Goal: Task Accomplishment & Management: Manage account settings

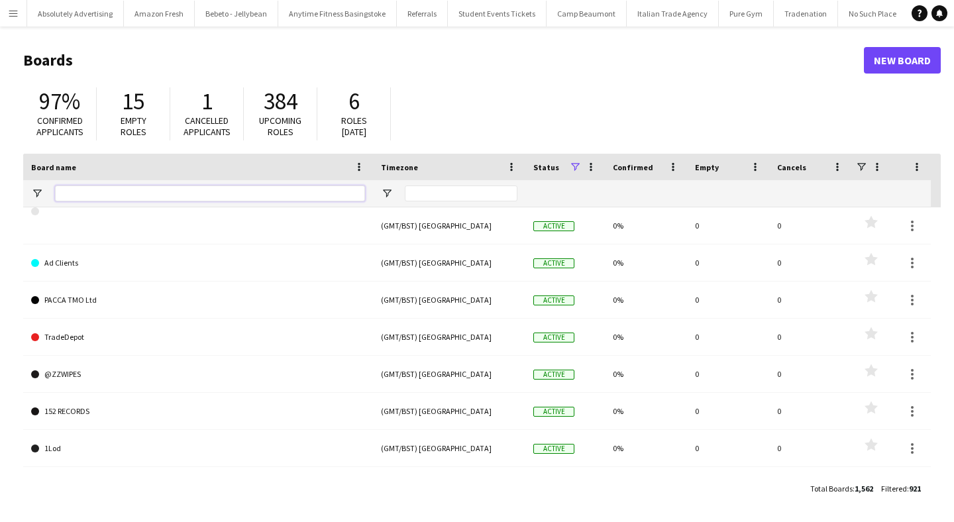
click at [150, 196] on input "Board name Filter Input" at bounding box center [210, 194] width 310 height 16
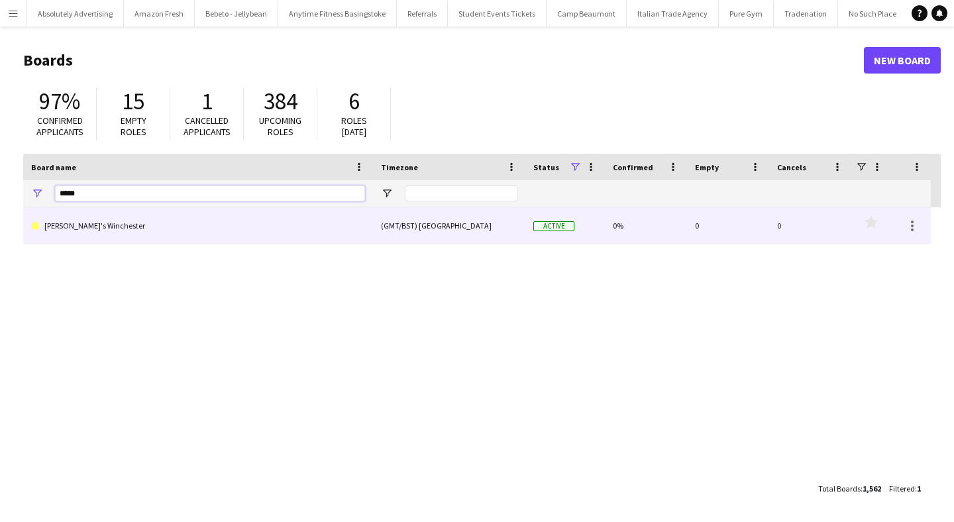
type input "*****"
click at [50, 226] on link "[PERSON_NAME]'s Winchester" at bounding box center [198, 225] width 334 height 37
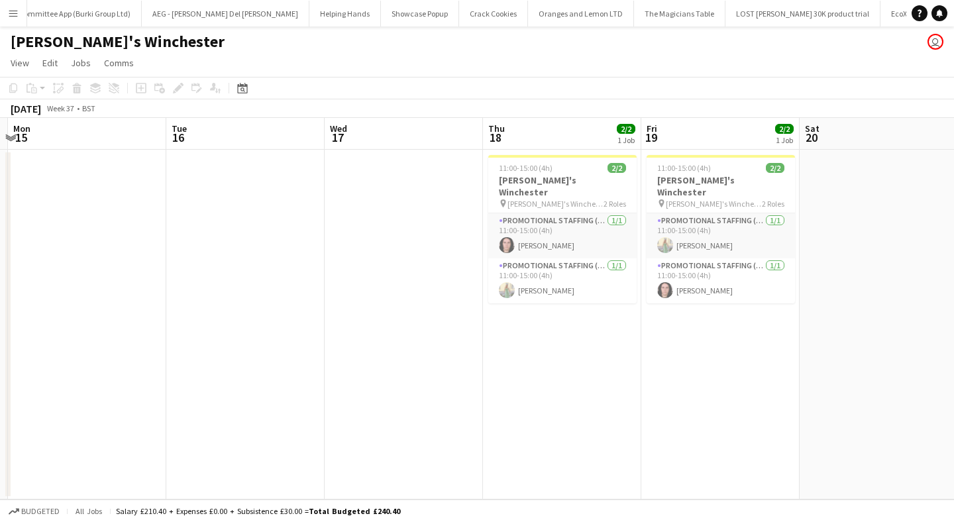
scroll to position [0, 416]
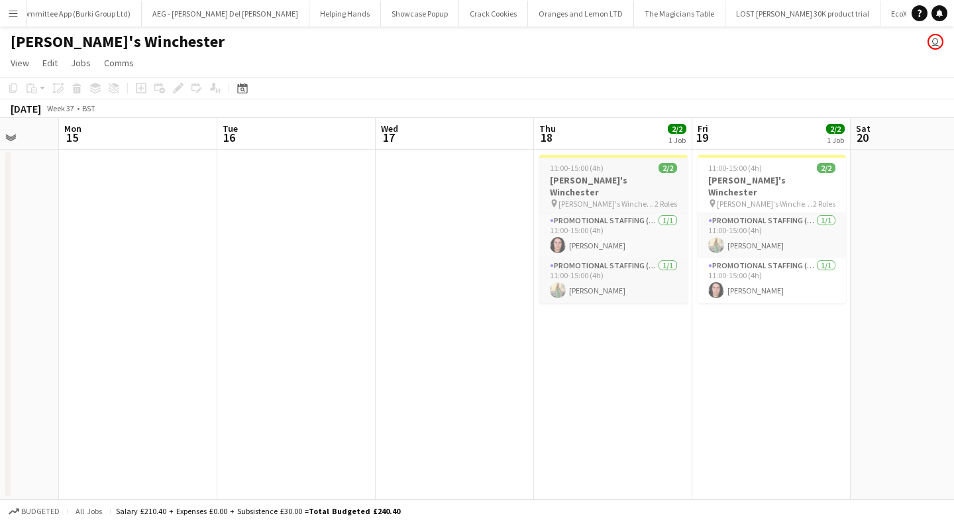
click at [579, 179] on h3 "zizzi's Winchester" at bounding box center [613, 186] width 148 height 24
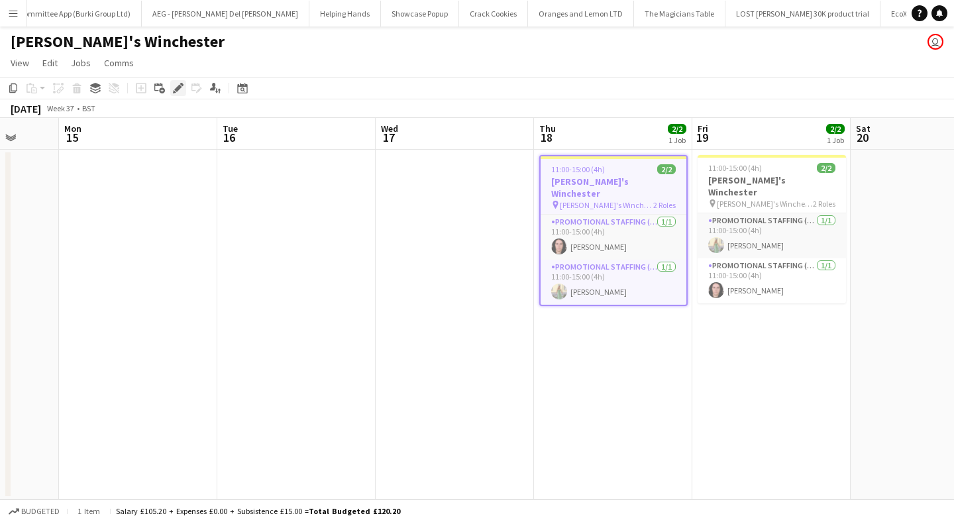
click at [175, 87] on icon "Edit" at bounding box center [178, 88] width 11 height 11
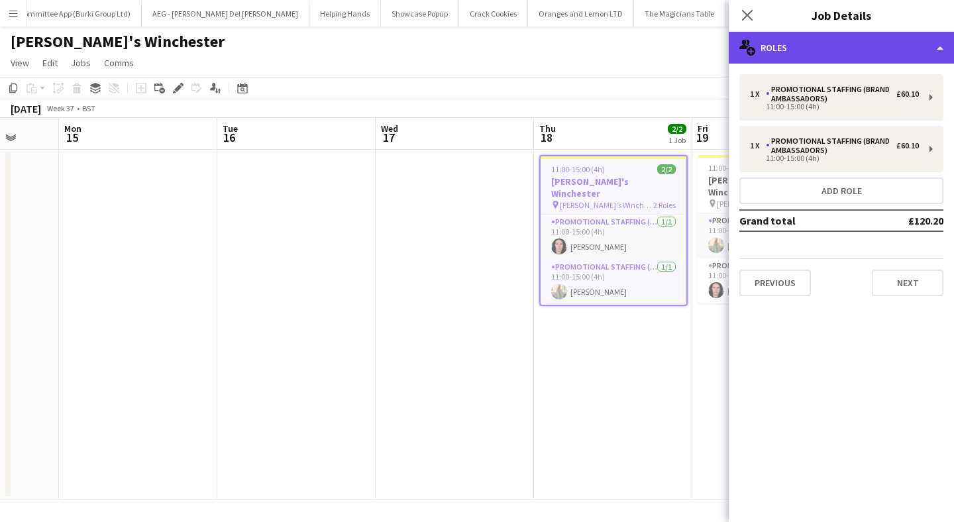
click at [852, 48] on div "multiple-users-add Roles" at bounding box center [841, 48] width 225 height 32
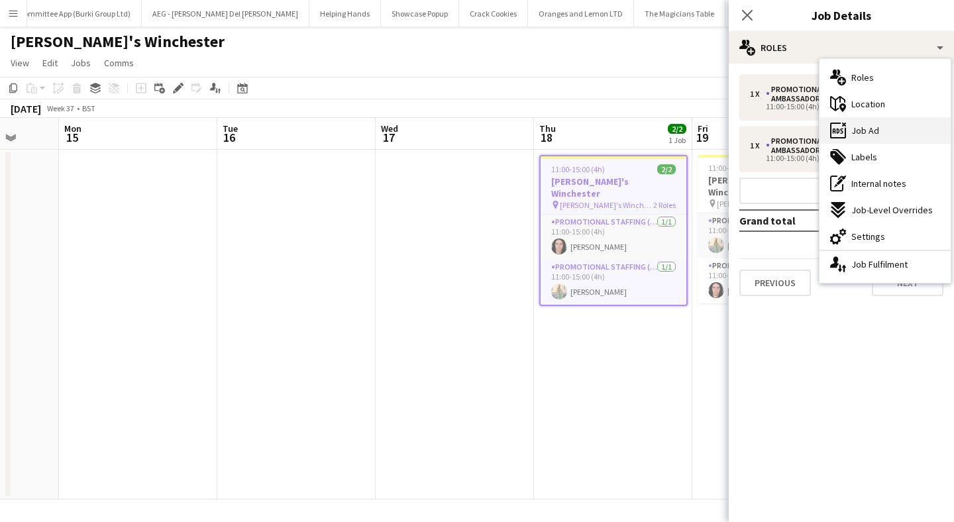
click at [874, 132] on span "Job Ad" at bounding box center [865, 131] width 28 height 12
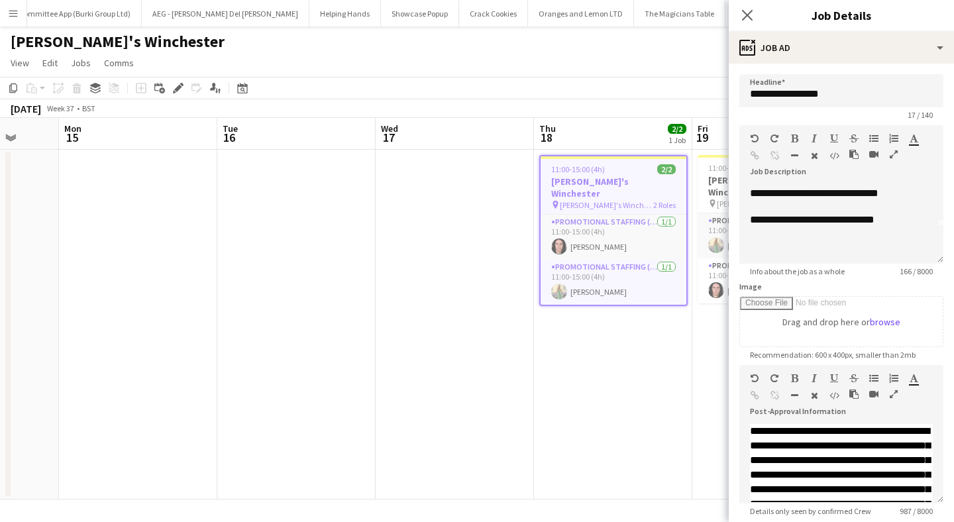
scroll to position [50, 0]
click at [824, 66] on div "**********" at bounding box center [841, 360] width 225 height 592
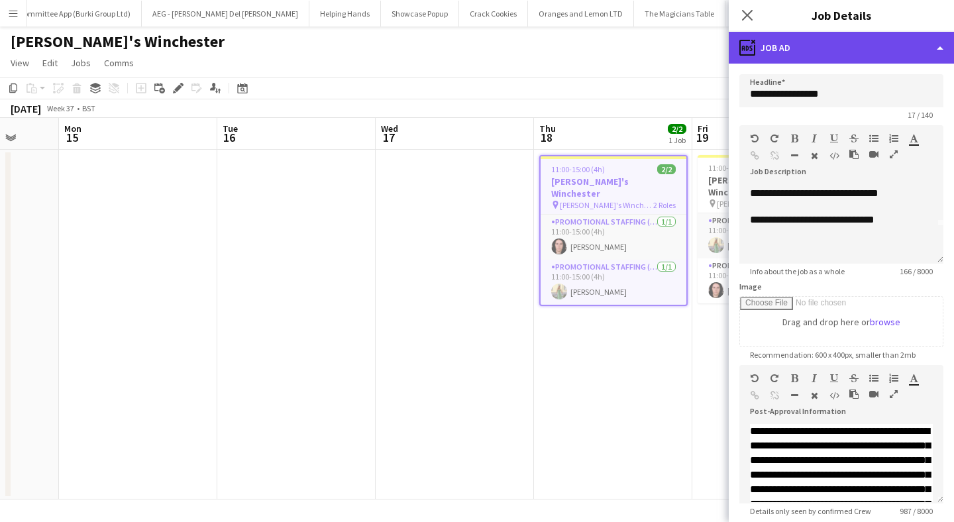
click at [823, 56] on div "ads-window Job Ad" at bounding box center [841, 48] width 225 height 32
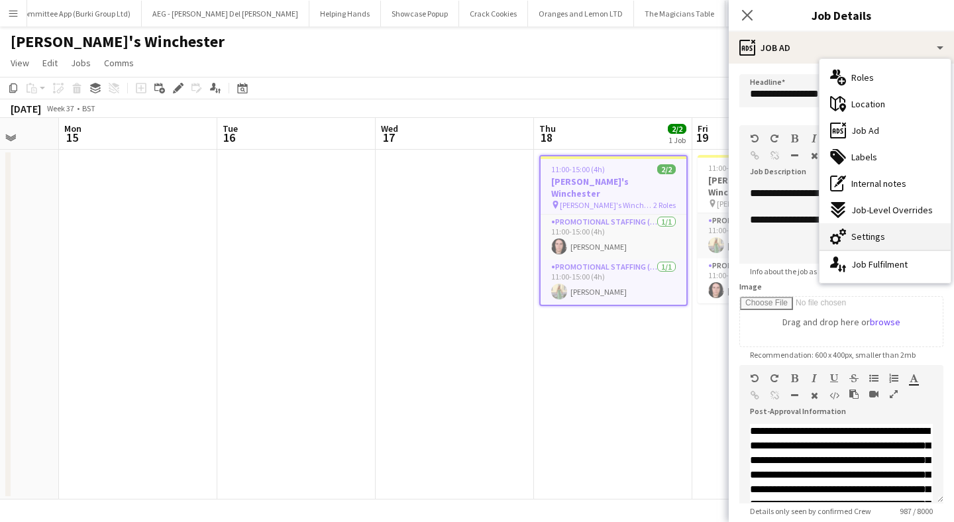
click at [849, 234] on div "cog-double-3 Settings" at bounding box center [885, 236] width 131 height 27
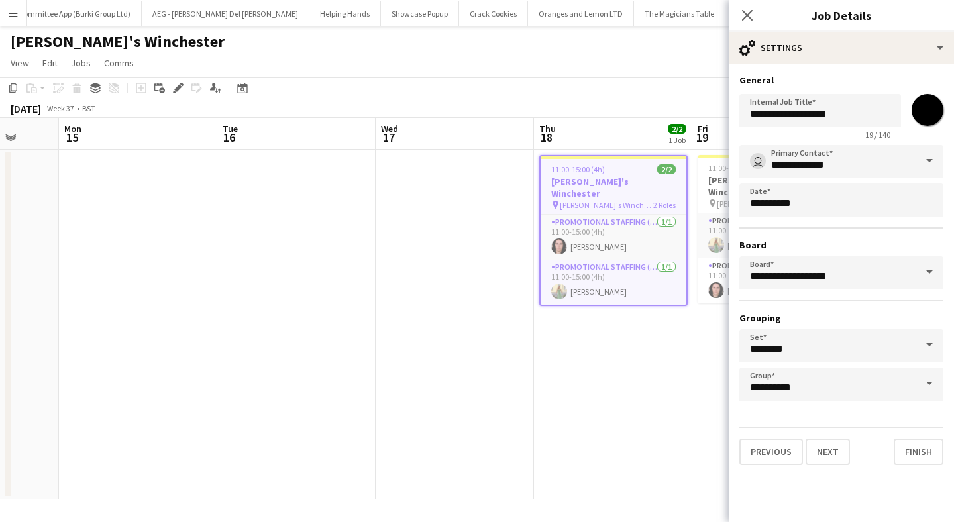
click at [615, 362] on app-date-cell "11:00-15:00 (4h) 2/2 zizzi's Winchester pin zizzi's Winchester 2 Roles Promotio…" at bounding box center [613, 325] width 158 height 350
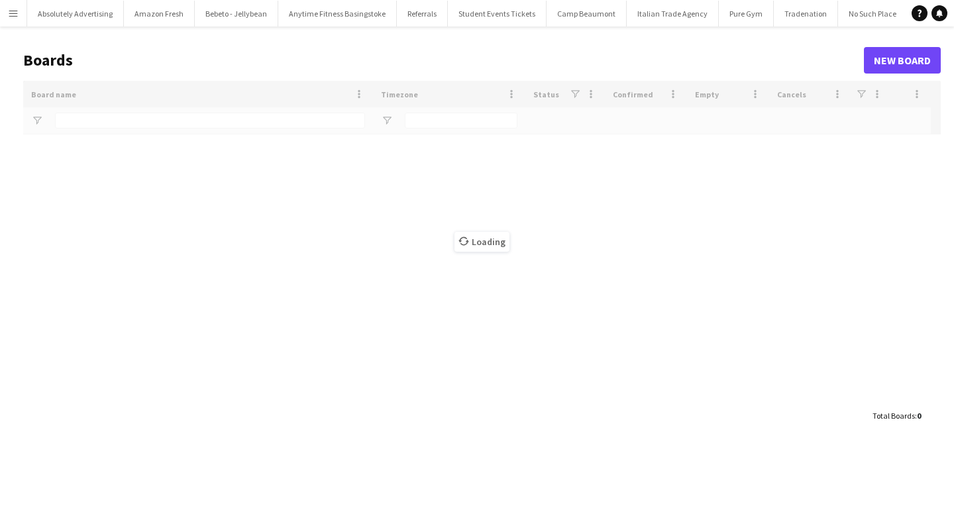
type input "*****"
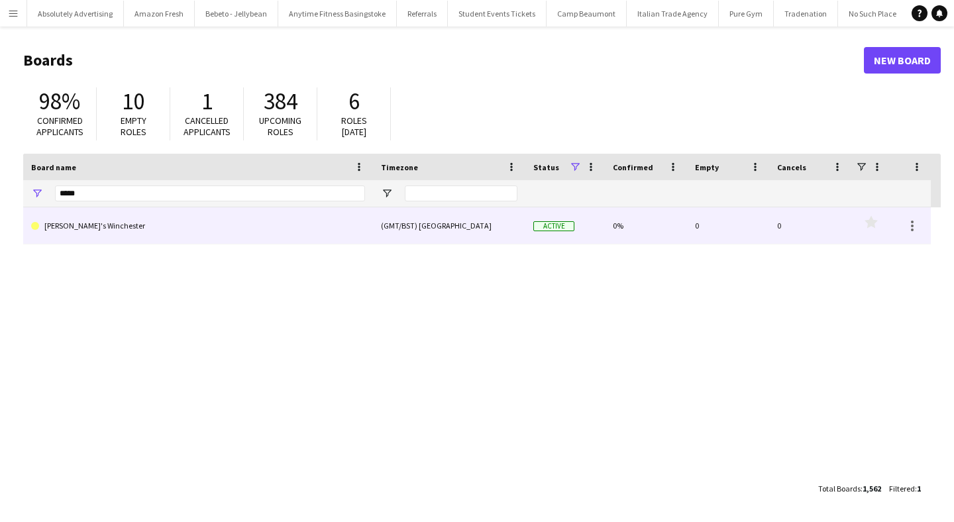
click at [75, 221] on link "[PERSON_NAME]'s Winchester" at bounding box center [198, 225] width 334 height 37
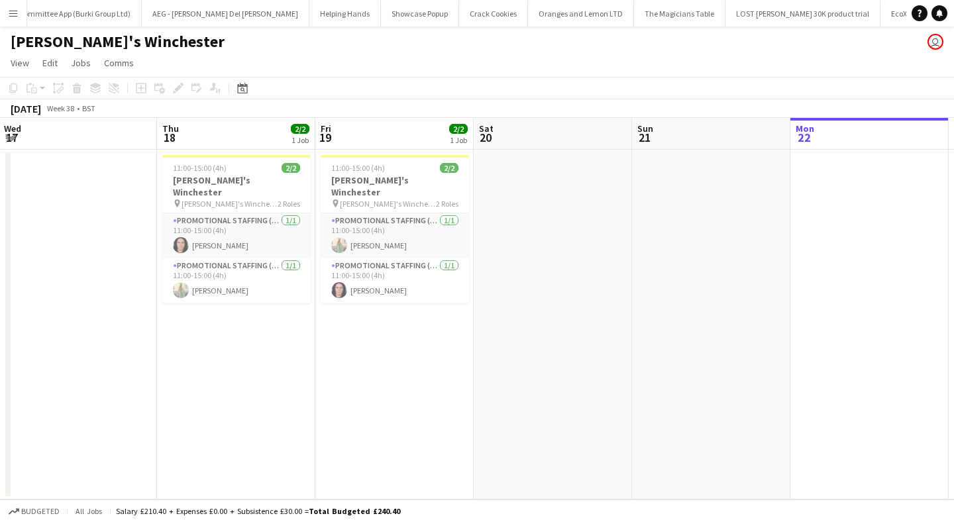
scroll to position [0, 296]
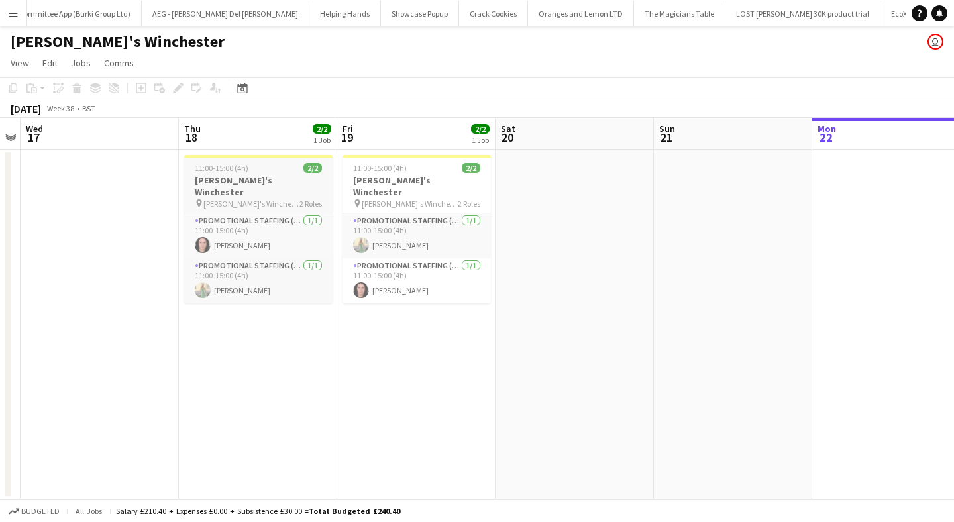
click at [268, 169] on div "11:00-15:00 (4h) 2/2" at bounding box center [258, 168] width 148 height 10
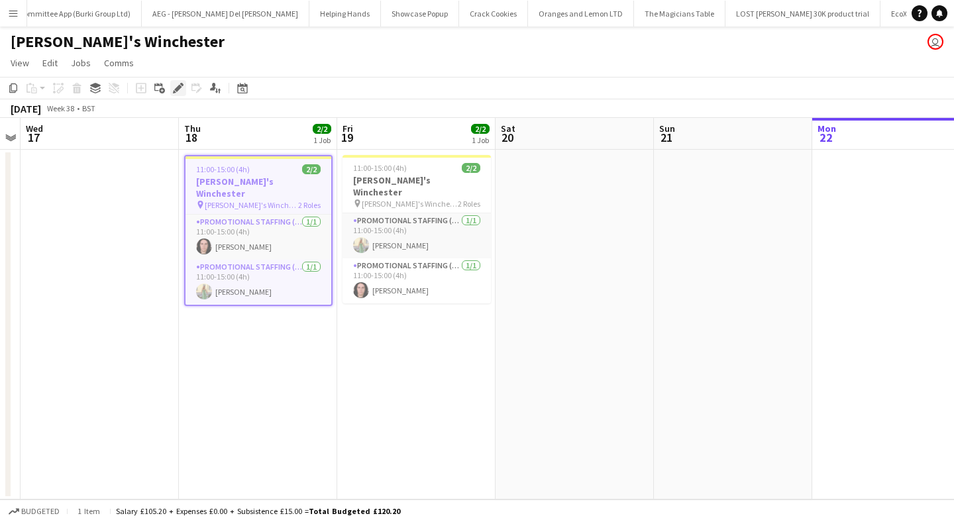
click at [178, 91] on icon "Edit" at bounding box center [178, 88] width 11 height 11
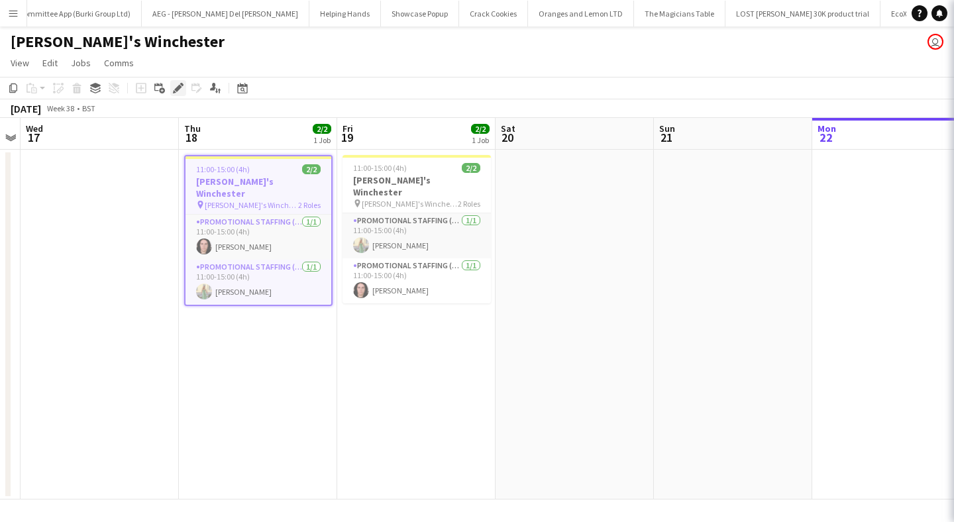
type input "**********"
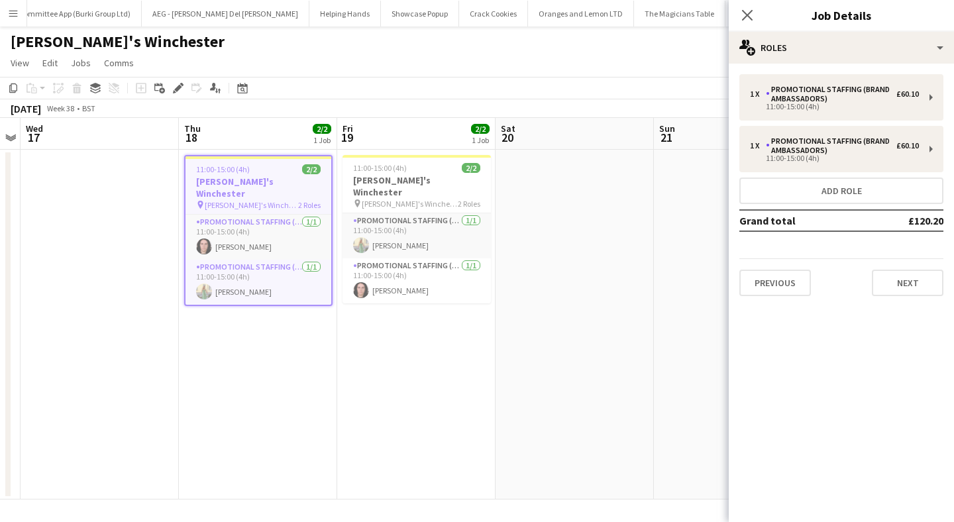
click at [842, 27] on div "Close pop-in Job Details" at bounding box center [841, 16] width 225 height 32
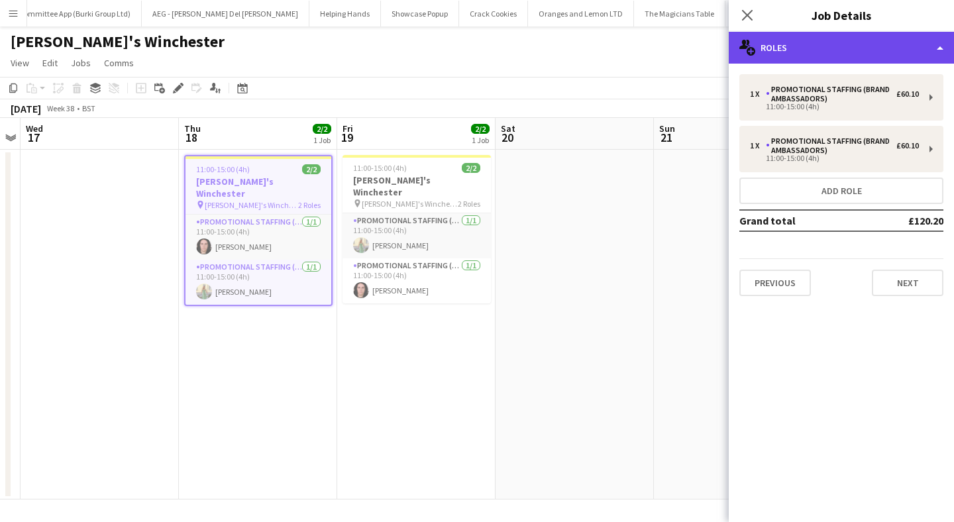
click at [842, 33] on div "multiple-users-add Roles" at bounding box center [841, 48] width 225 height 32
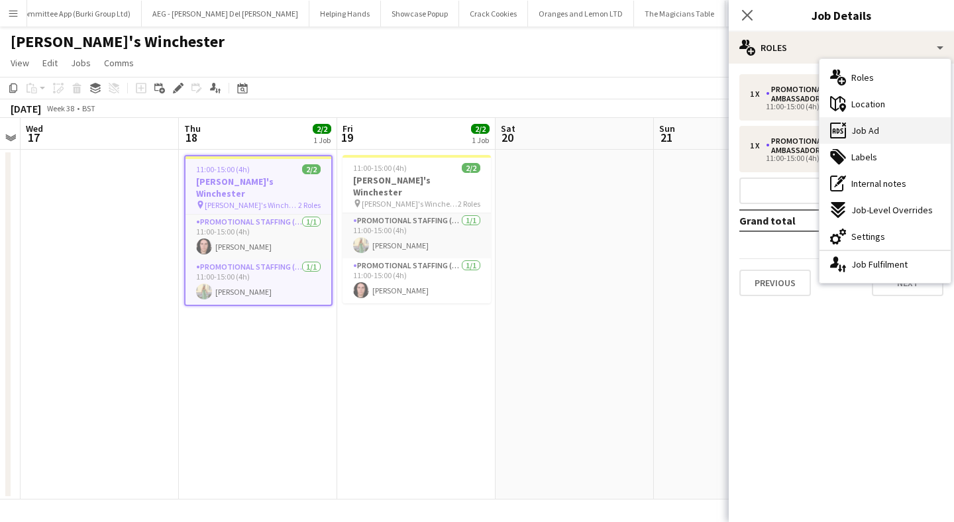
click at [869, 128] on span "Job Ad" at bounding box center [865, 131] width 28 height 12
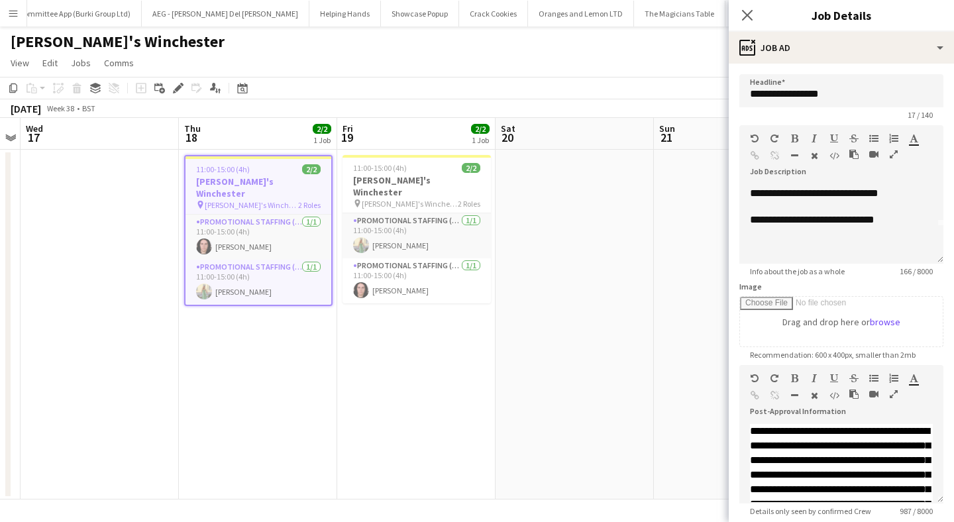
scroll to position [0, 0]
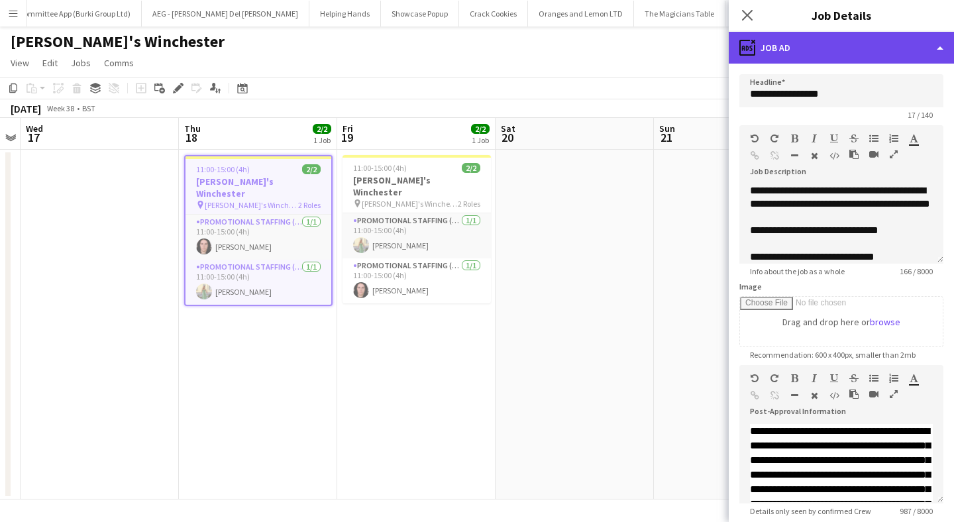
click at [798, 48] on div "ads-window Job Ad" at bounding box center [841, 48] width 225 height 32
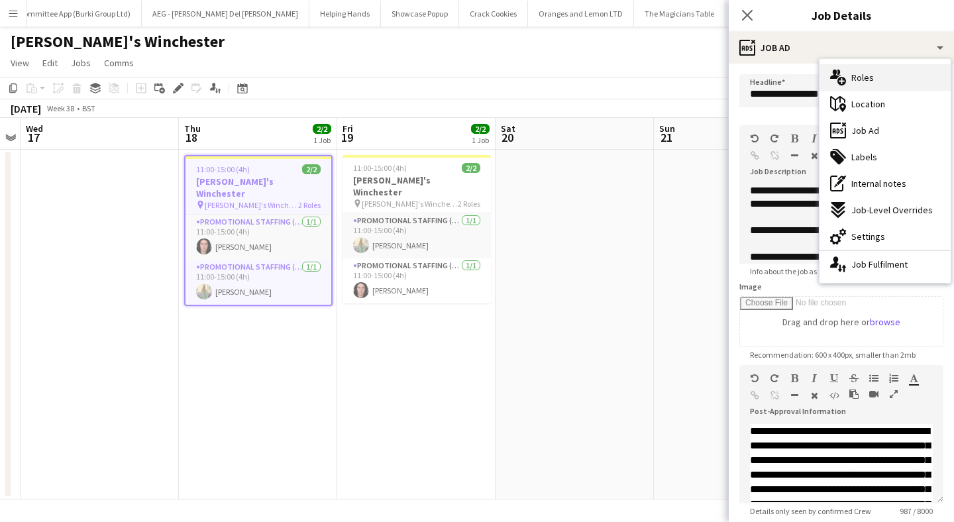
click at [868, 72] on span "Roles" at bounding box center [862, 78] width 23 height 12
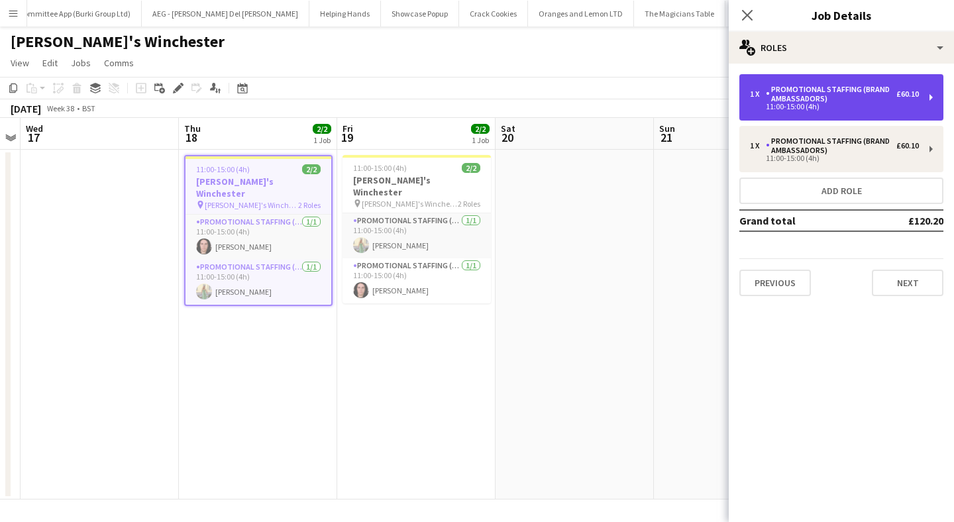
click at [830, 103] on div "Promotional Staffing (Brand Ambassadors)" at bounding box center [831, 94] width 131 height 19
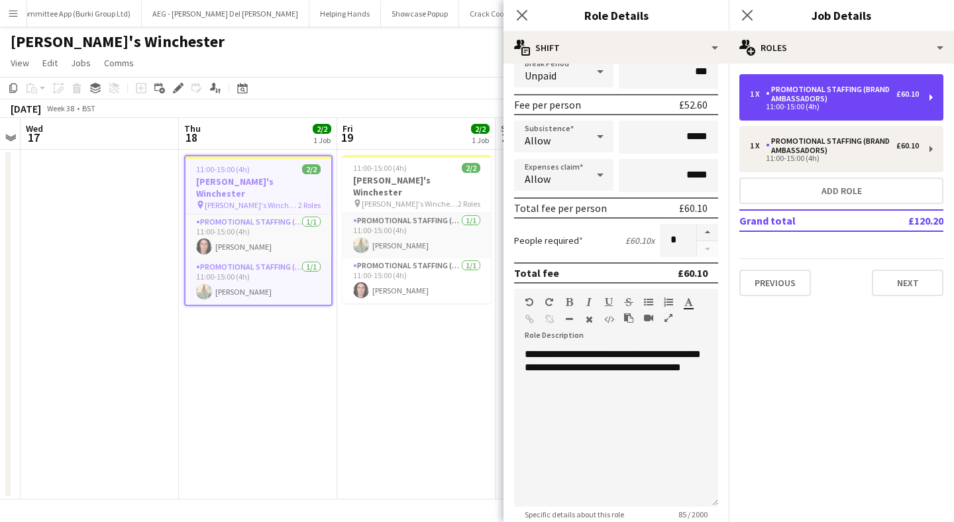
scroll to position [174, 0]
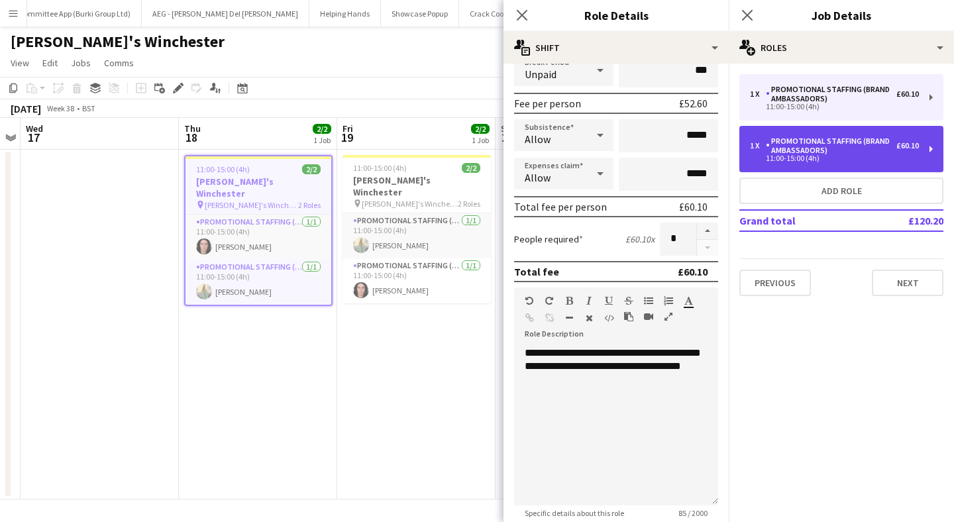
click at [804, 148] on div "Promotional Staffing (Brand Ambassadors)" at bounding box center [831, 145] width 131 height 19
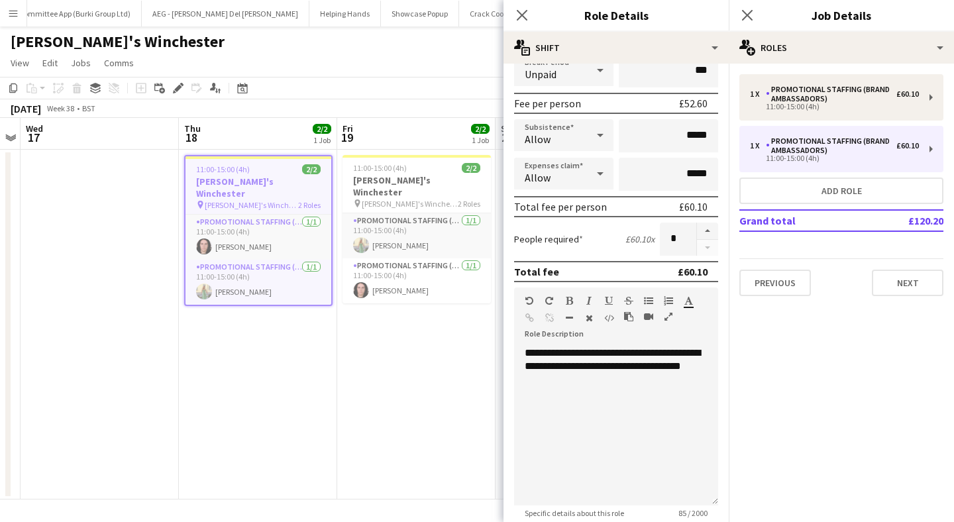
click at [411, 349] on app-date-cell "11:00-15:00 (4h) 2/2 zizzi's Winchester pin zizzi's Winchester 2 Roles Promotio…" at bounding box center [416, 325] width 158 height 350
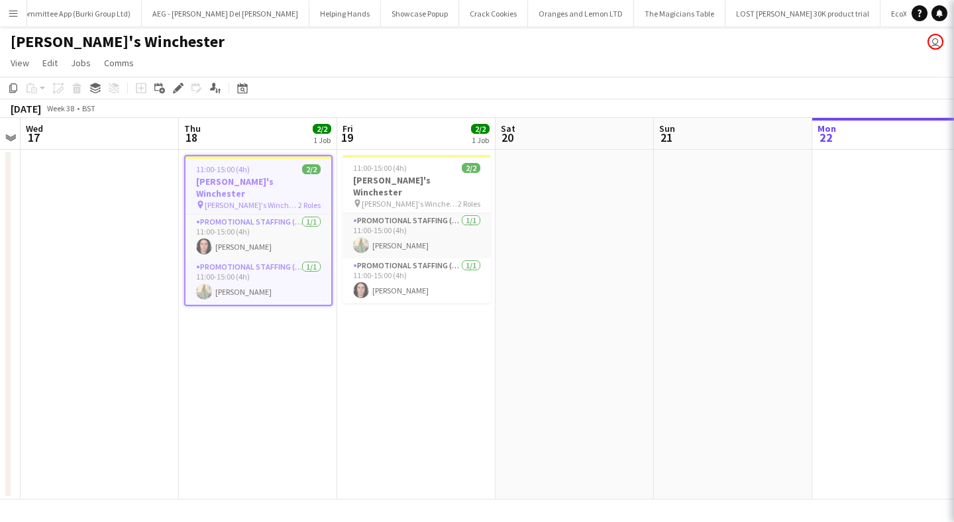
scroll to position [0, 297]
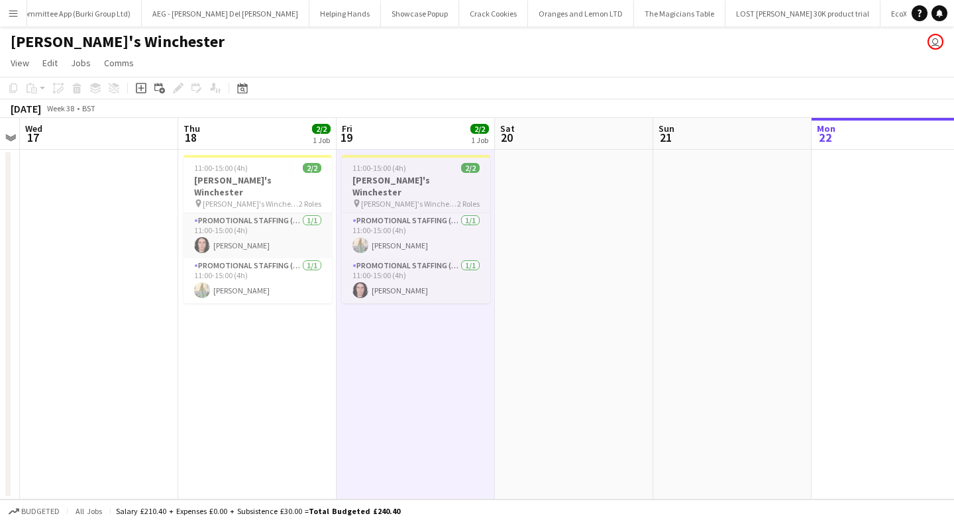
click at [375, 180] on h3 "zizzi's Winchester" at bounding box center [416, 186] width 148 height 24
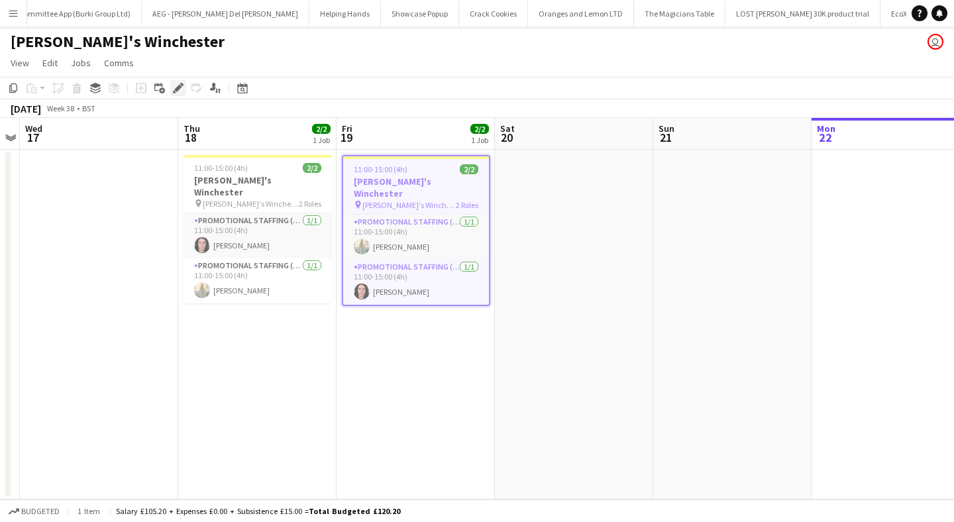
click at [176, 83] on icon "Edit" at bounding box center [178, 88] width 11 height 11
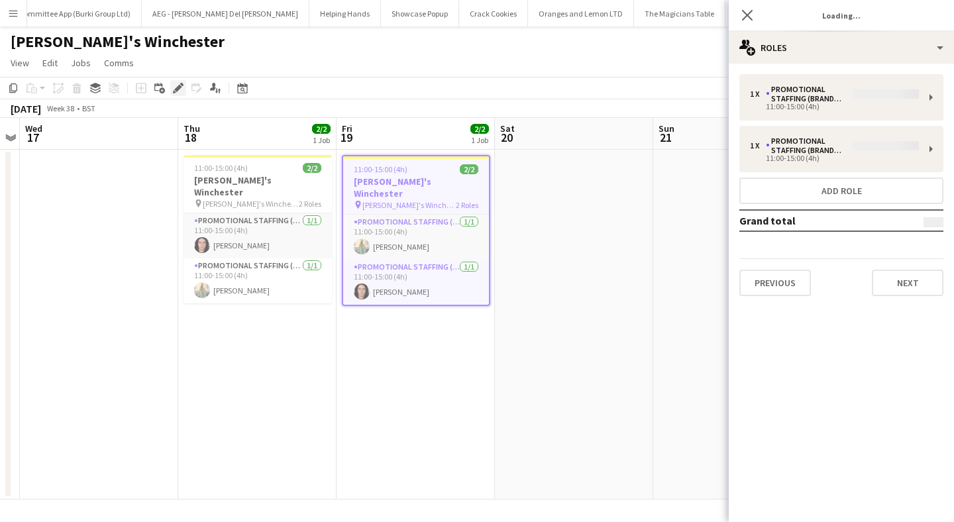
type input "**********"
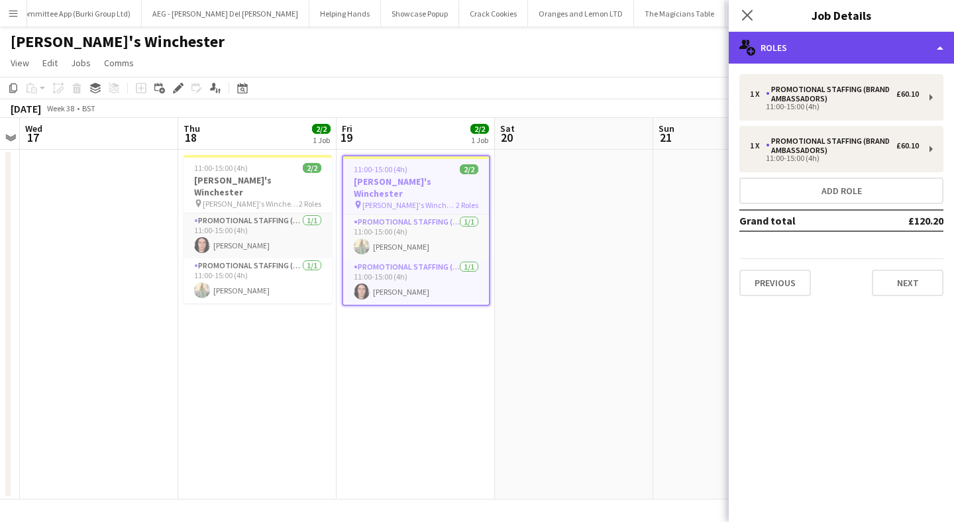
click at [833, 53] on div "multiple-users-add Roles" at bounding box center [841, 48] width 225 height 32
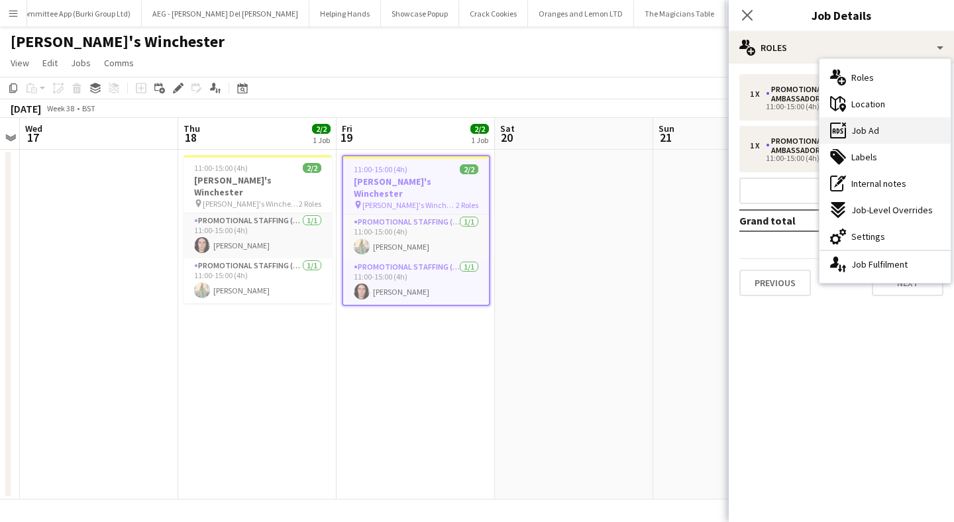
click at [878, 134] on span "Job Ad" at bounding box center [865, 131] width 28 height 12
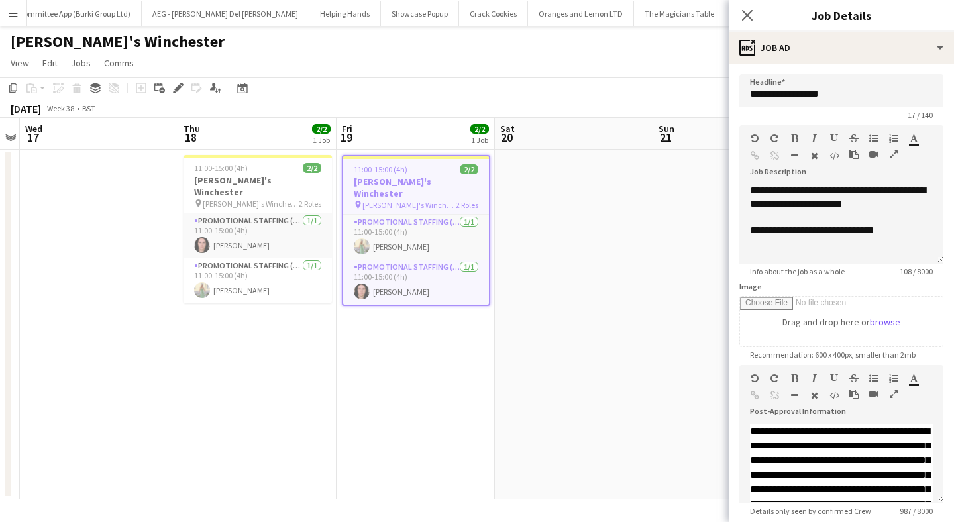
scroll to position [11, 0]
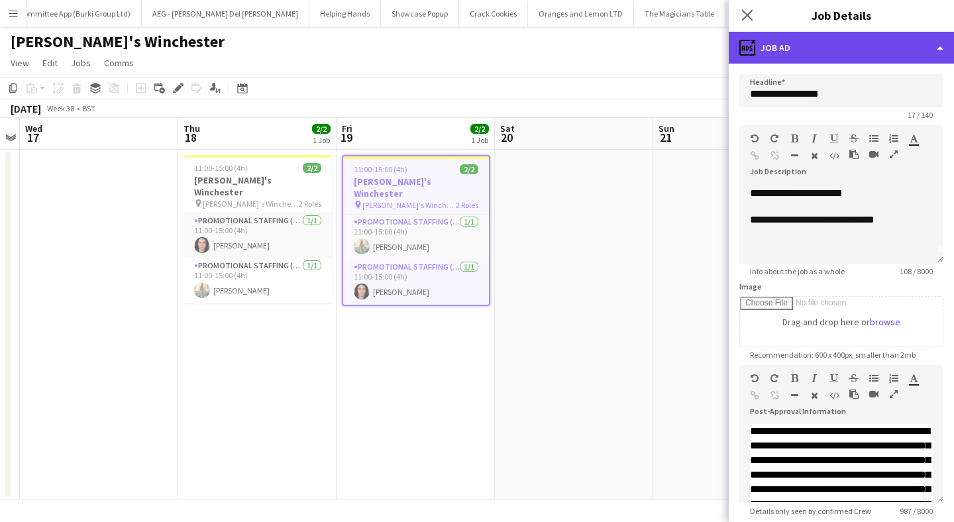
click at [845, 42] on div "ads-window Job Ad" at bounding box center [841, 48] width 225 height 32
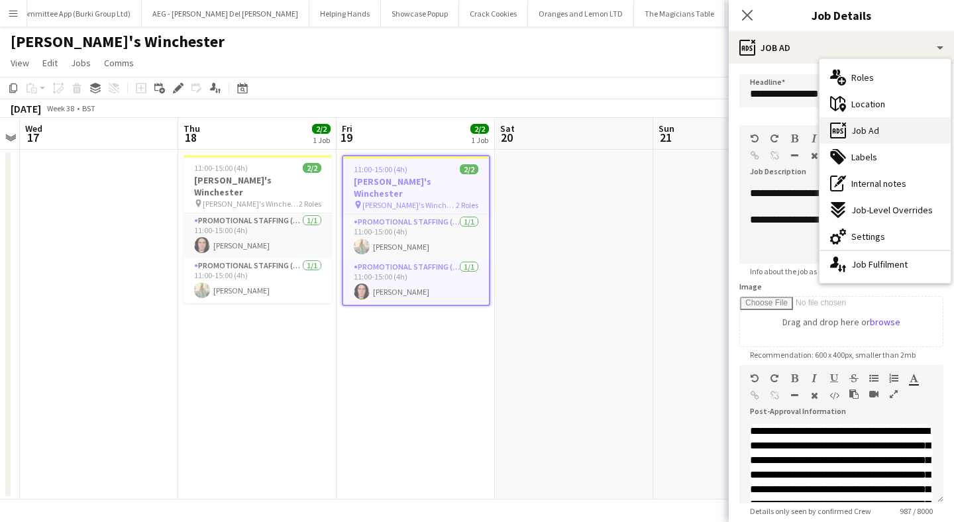
click at [869, 128] on span "Job Ad" at bounding box center [865, 131] width 28 height 12
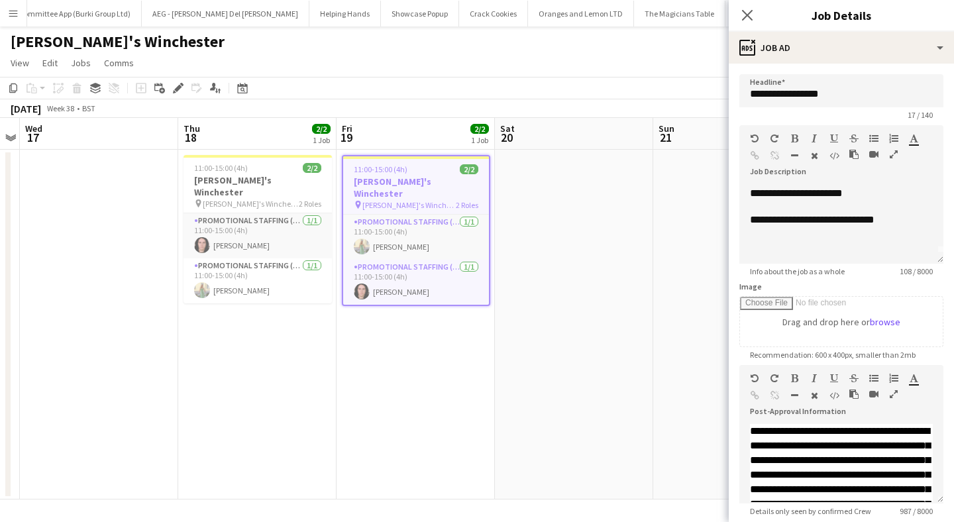
scroll to position [0, 0]
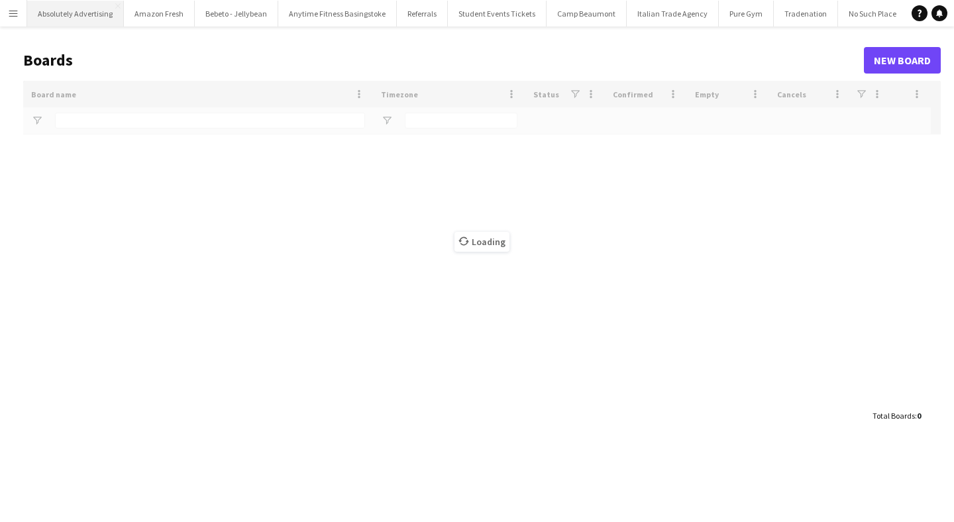
type input "*****"
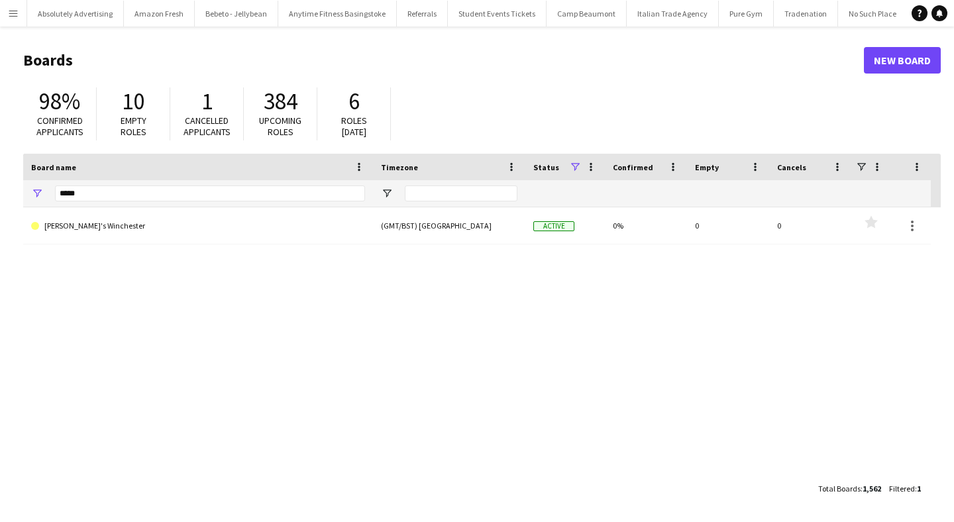
click at [9, 16] on app-icon "Menu" at bounding box center [13, 13] width 11 height 11
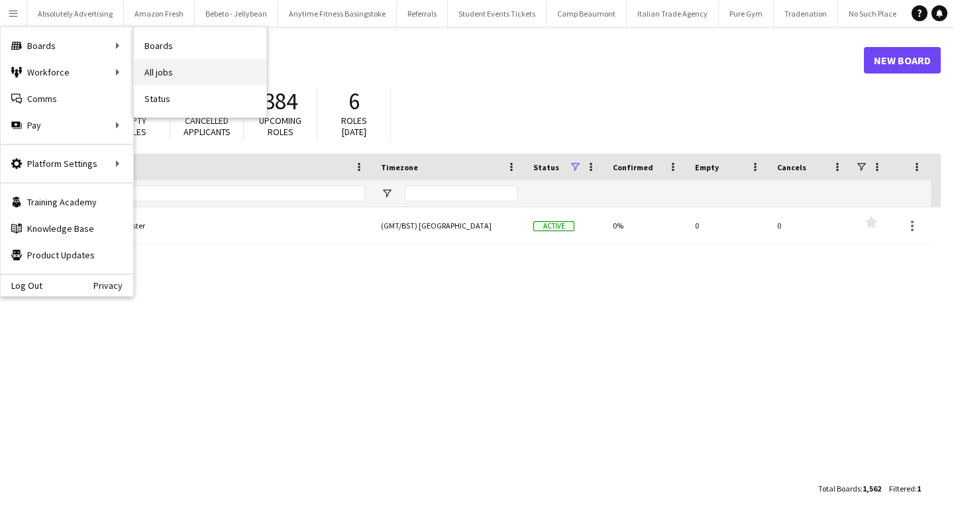
click at [191, 68] on link "All jobs" at bounding box center [200, 72] width 133 height 27
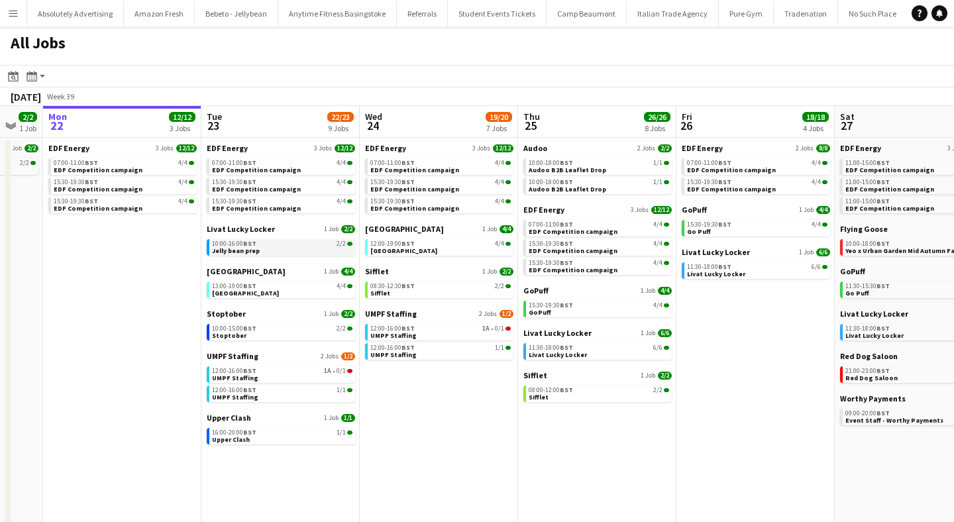
scroll to position [0, 565]
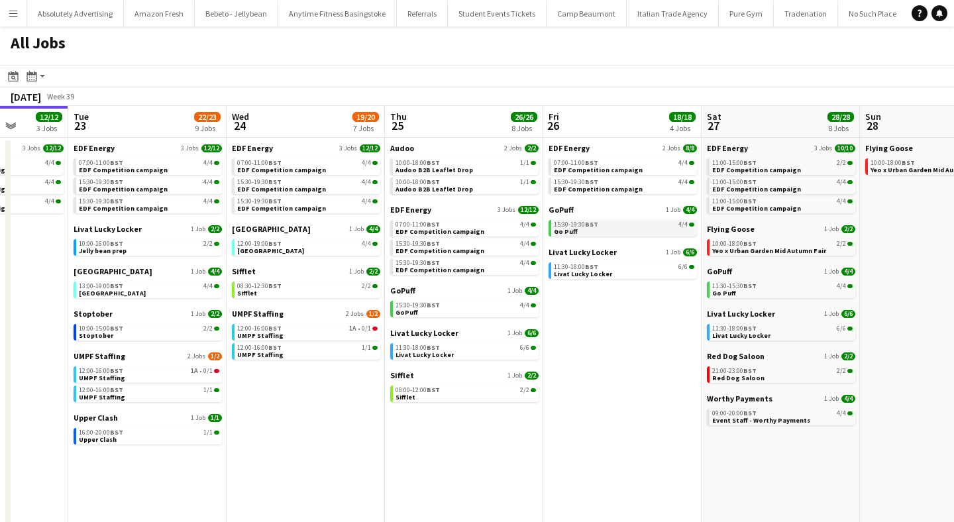
click at [585, 231] on link "15:30-19:30 BST 4/4 Go Puff" at bounding box center [624, 227] width 140 height 15
click at [605, 274] on span "Livat Lucky Locker" at bounding box center [583, 274] width 58 height 9
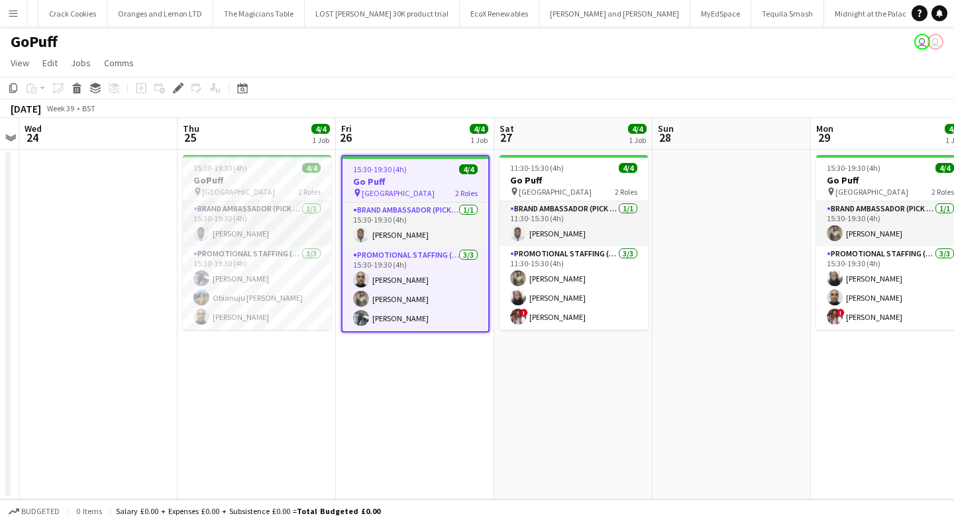
scroll to position [0, 48128]
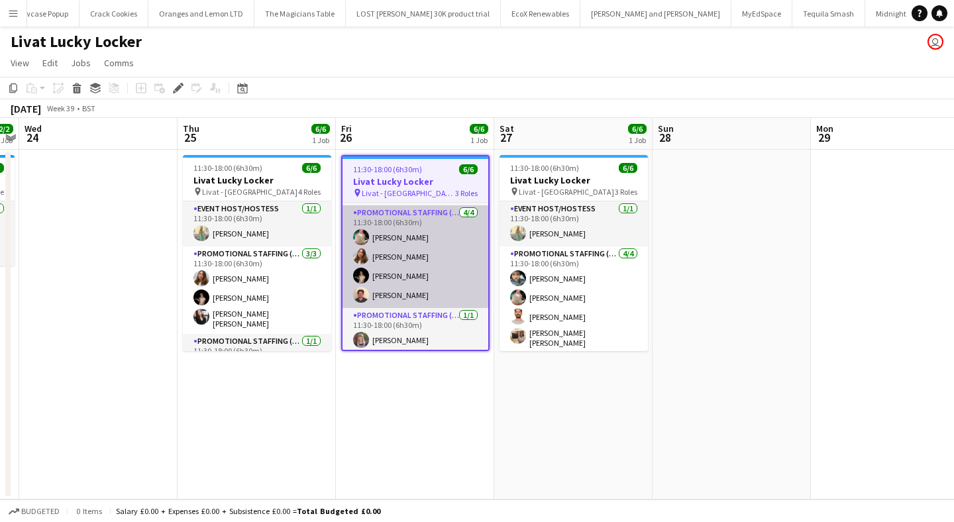
scroll to position [46, 0]
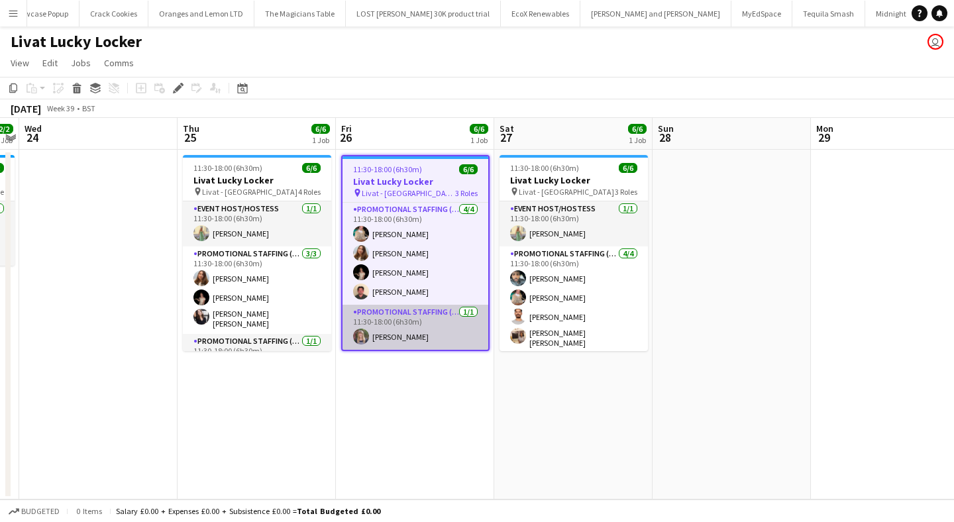
click at [358, 334] on app-user-avatar at bounding box center [361, 337] width 16 height 16
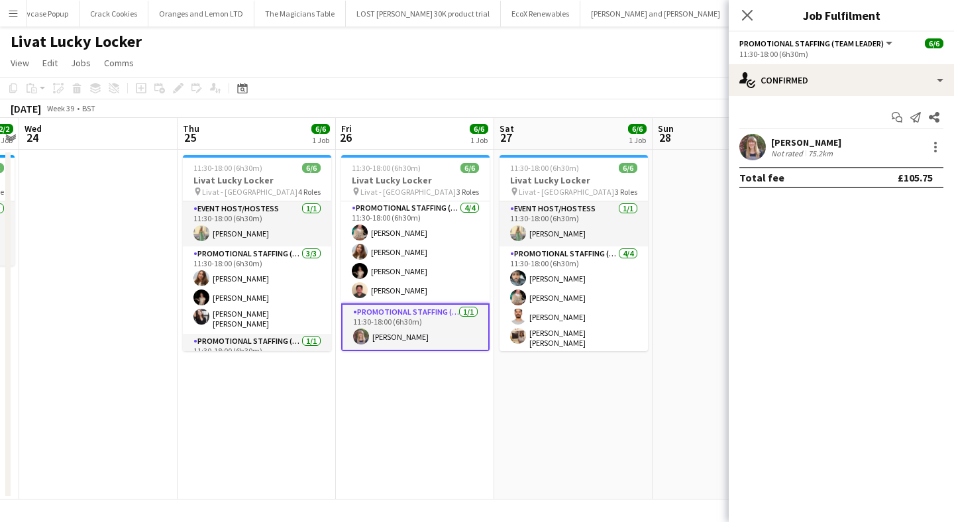
click at [755, 145] on app-user-avatar at bounding box center [752, 147] width 27 height 27
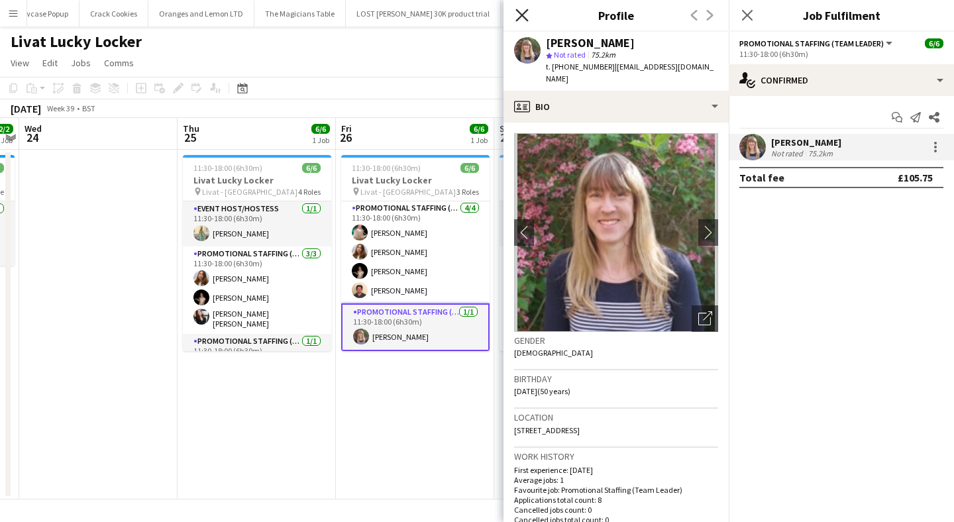
click at [521, 14] on icon at bounding box center [521, 15] width 13 height 13
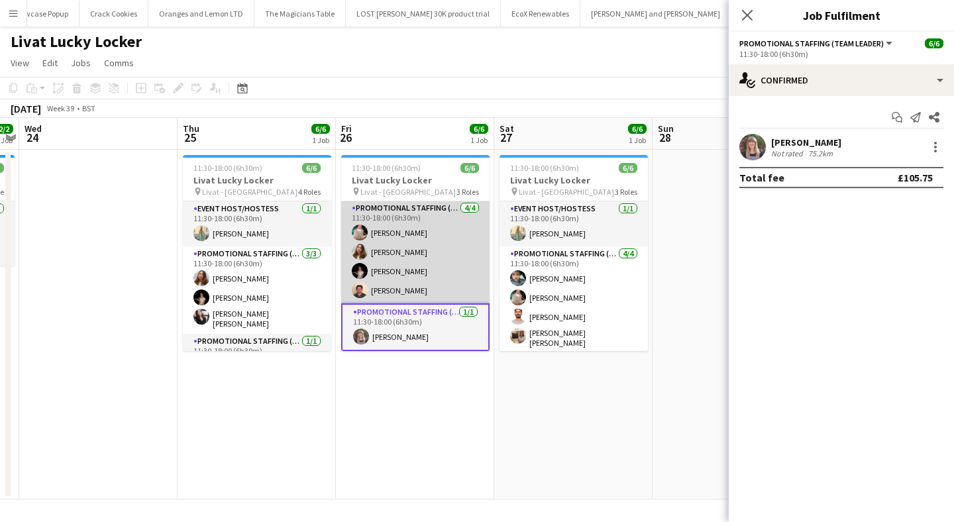
click at [431, 250] on app-card-role "Promotional Staffing (Brand Ambassadors) 4/4 11:30-18:00 (6h30m) Viktorija Zlat…" at bounding box center [415, 252] width 148 height 103
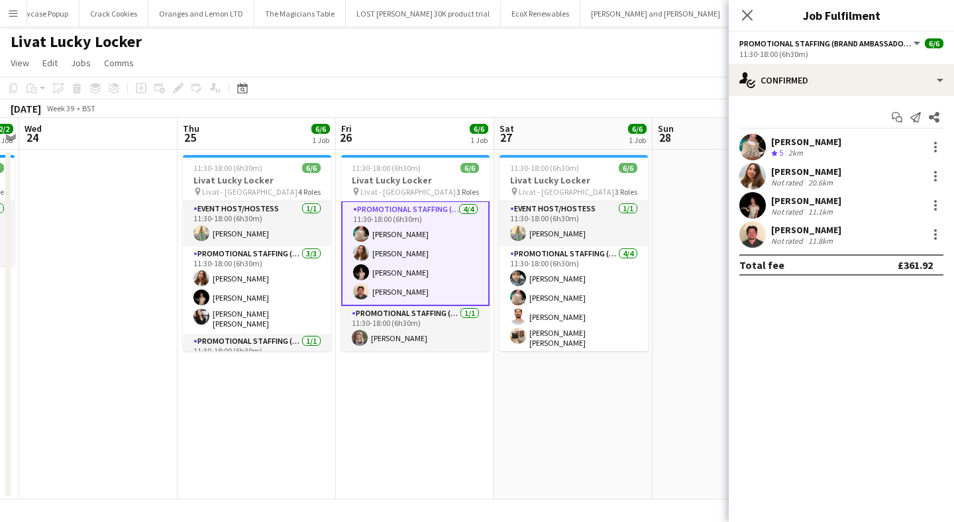
click at [752, 205] on app-user-avatar at bounding box center [752, 205] width 27 height 27
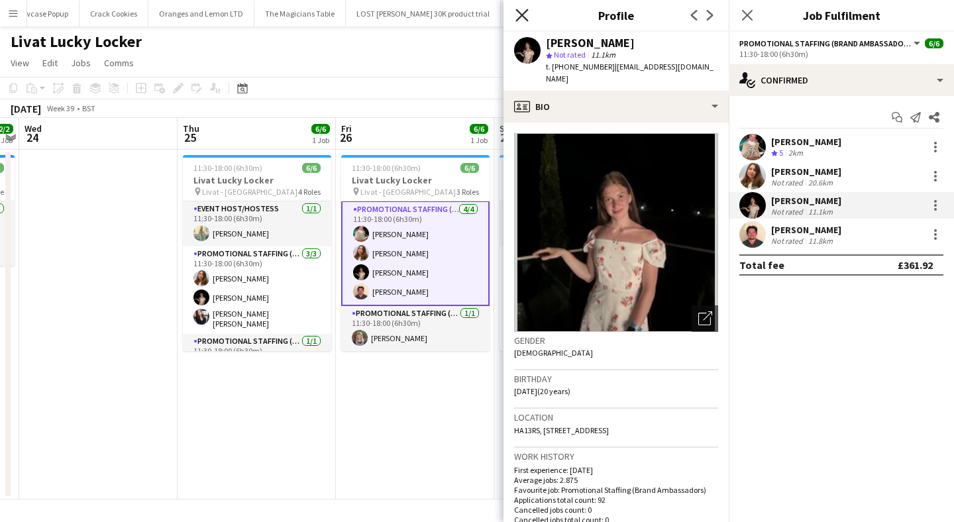
click at [522, 12] on icon "Close pop-in" at bounding box center [521, 15] width 13 height 13
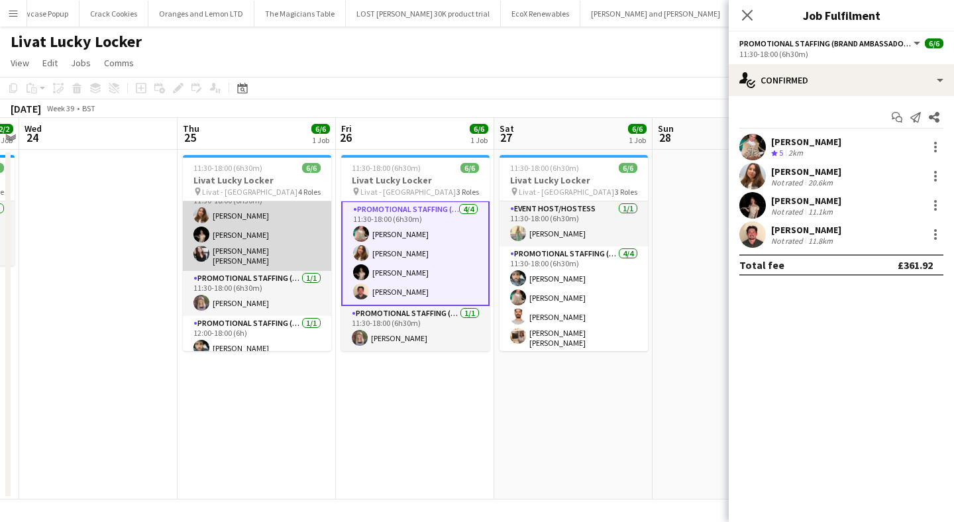
scroll to position [69, 0]
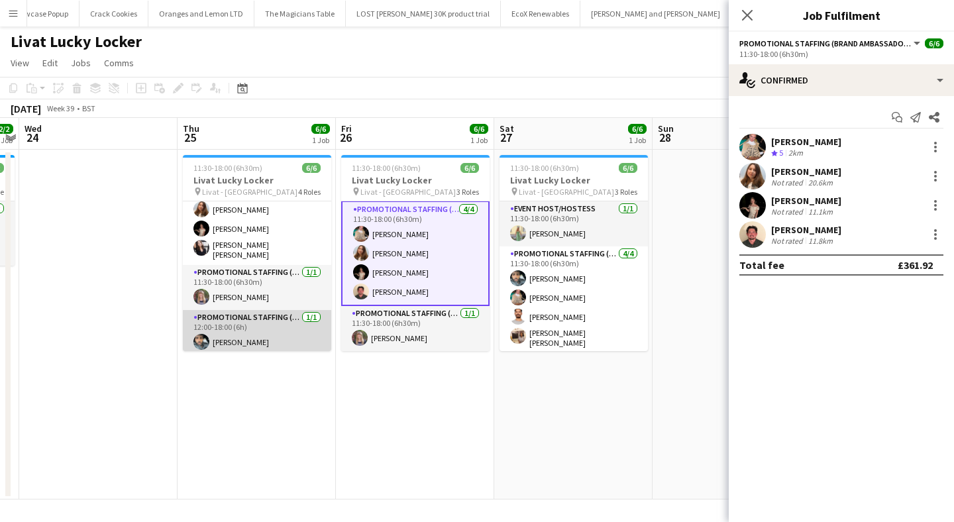
click at [203, 334] on app-user-avatar at bounding box center [201, 342] width 16 height 16
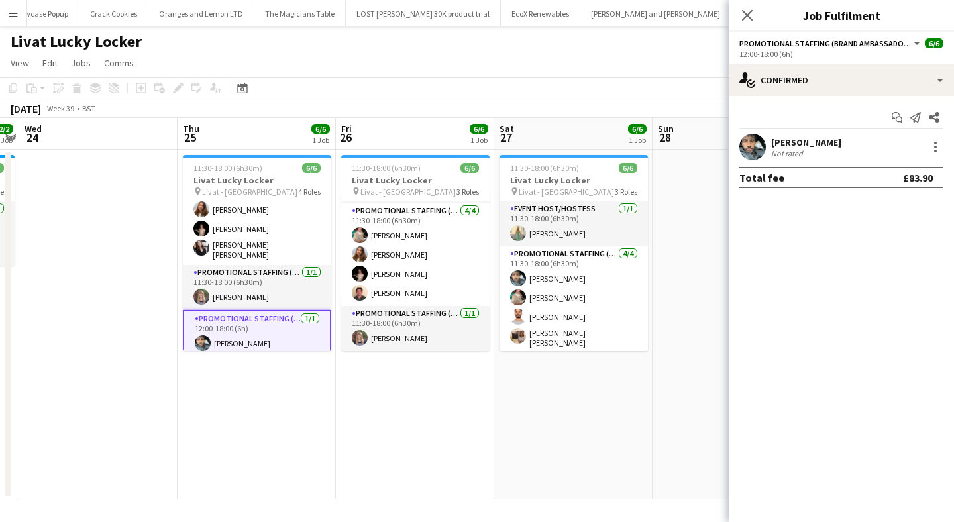
scroll to position [43, 0]
click at [749, 144] on app-user-avatar at bounding box center [752, 147] width 27 height 27
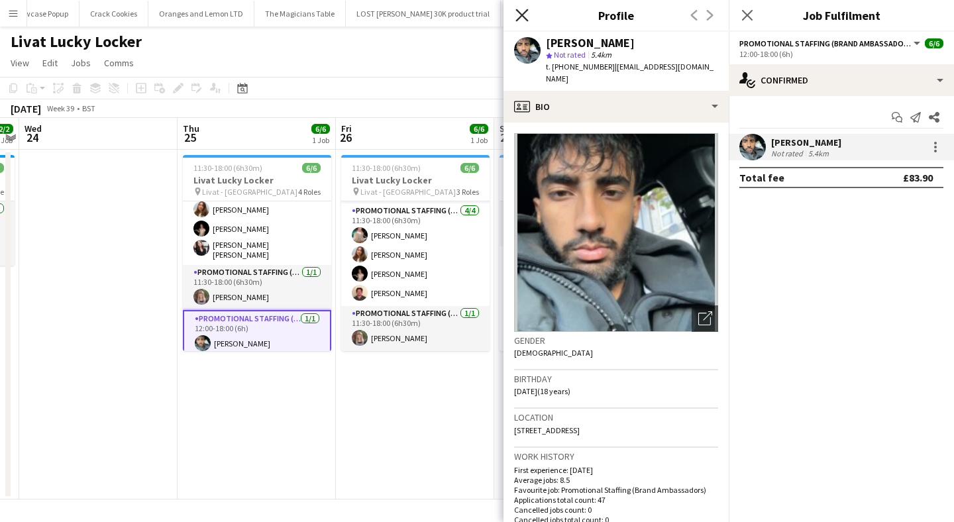
click at [521, 11] on icon "Close pop-in" at bounding box center [521, 15] width 13 height 13
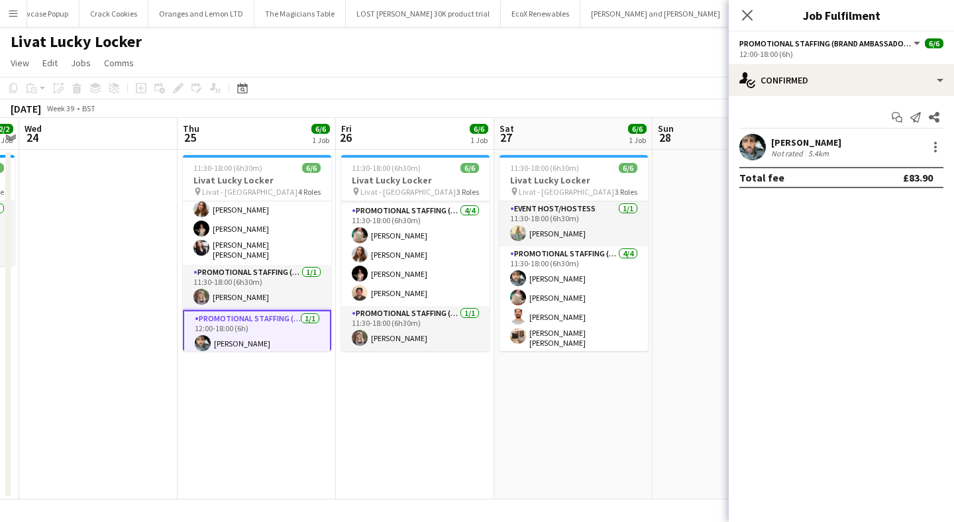
click at [423, 462] on app-date-cell "11:30-18:00 (6h30m) 6/6 Livat Lucky Locker pin Livat - King Street 3 Roles Even…" at bounding box center [415, 325] width 158 height 350
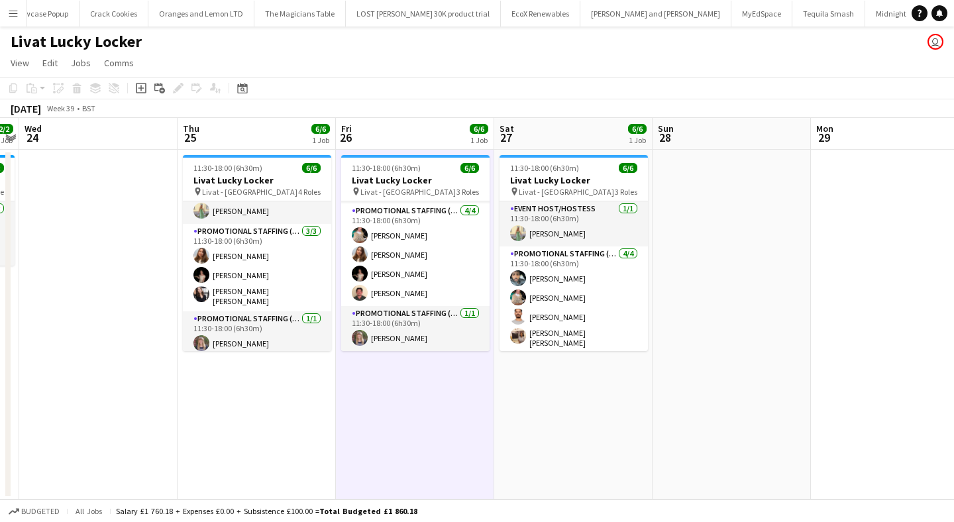
scroll to position [0, 0]
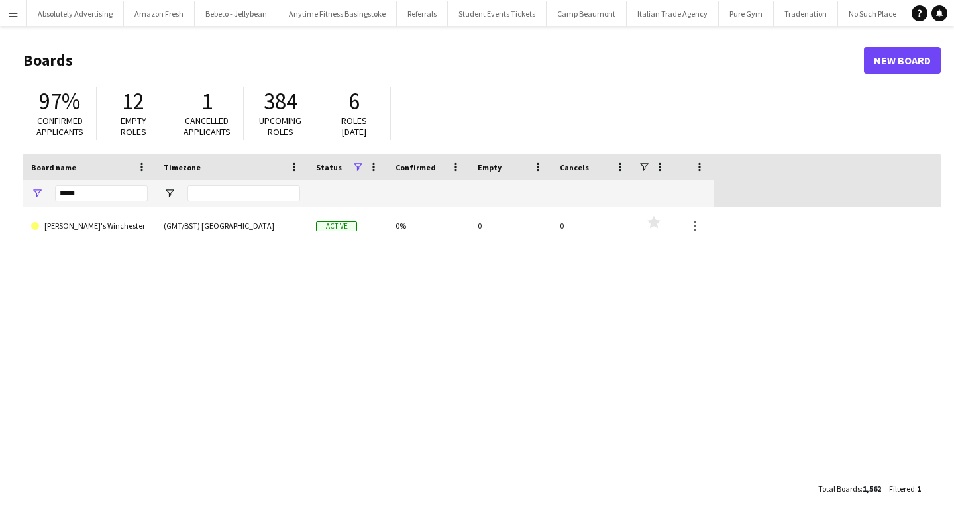
click at [13, 11] on app-icon "Menu" at bounding box center [13, 13] width 11 height 11
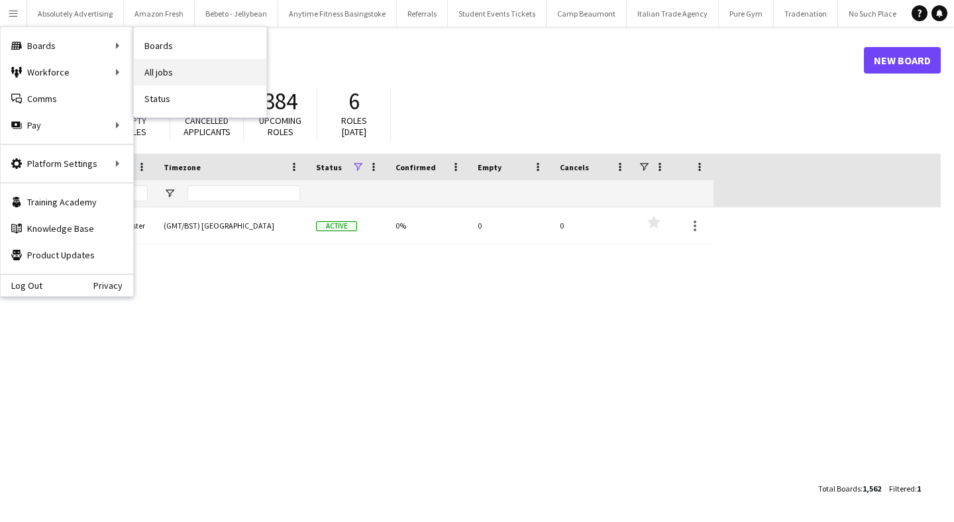
click at [183, 72] on link "All jobs" at bounding box center [200, 72] width 133 height 27
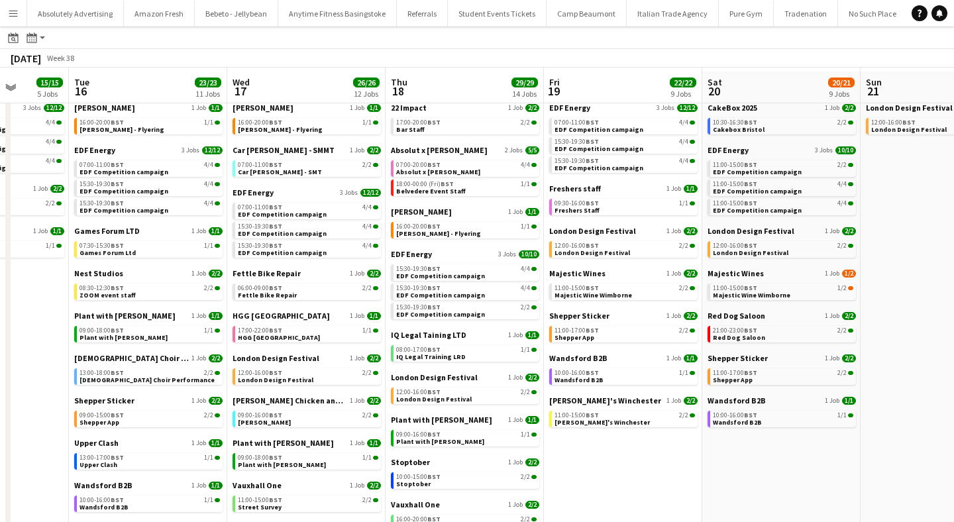
scroll to position [43, 0]
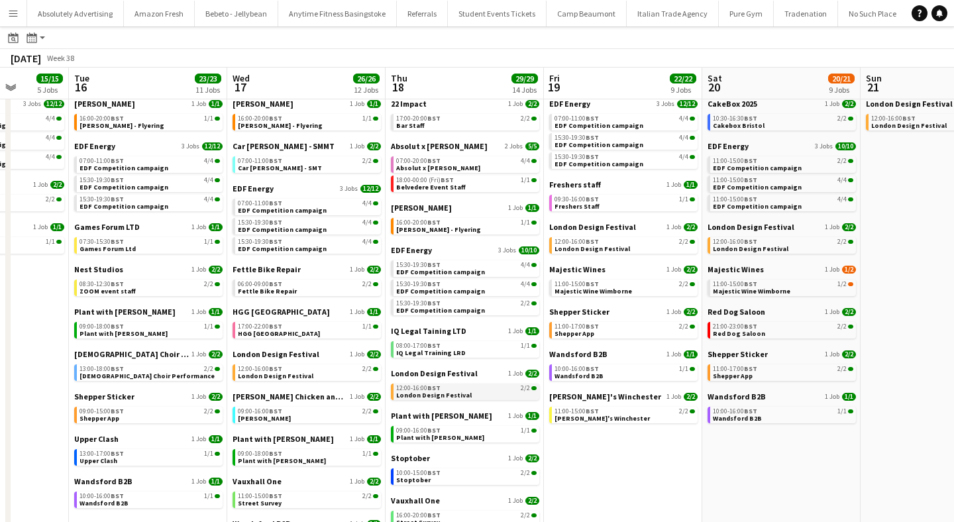
click at [443, 386] on div "12:00-16:00 BST 2/2" at bounding box center [466, 388] width 140 height 7
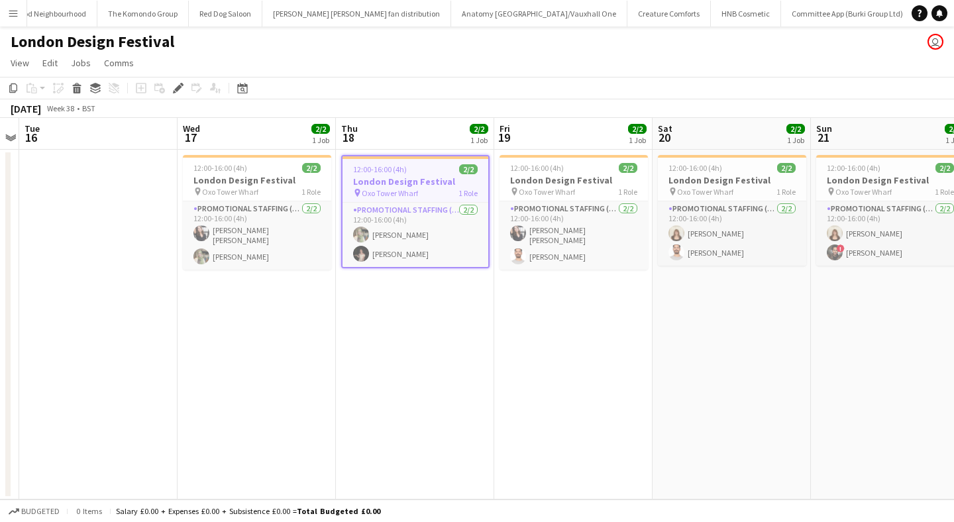
scroll to position [0, 47065]
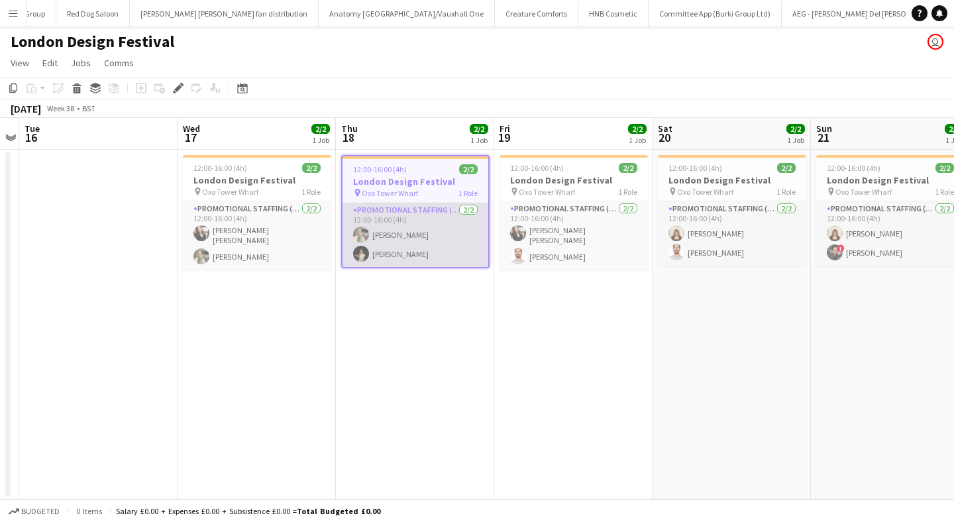
click at [359, 227] on app-user-avatar at bounding box center [361, 235] width 16 height 16
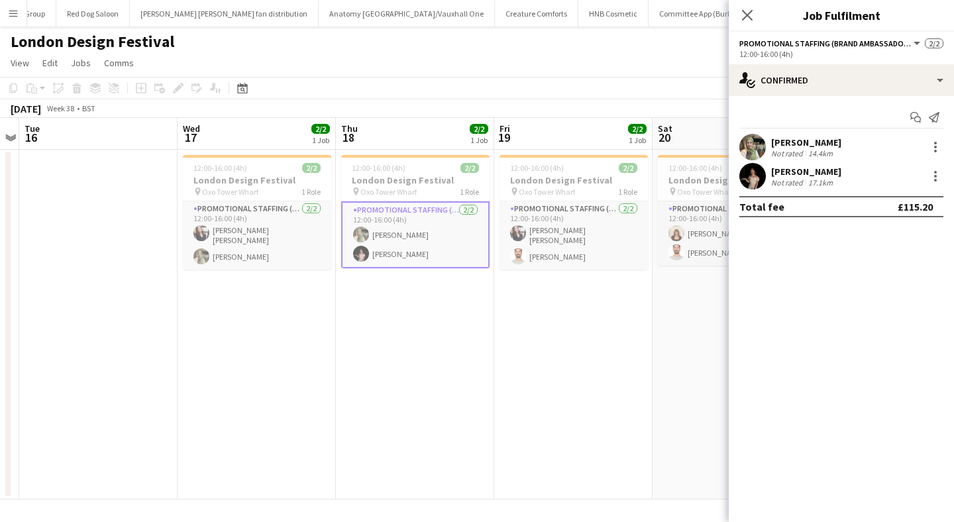
click at [753, 136] on app-user-avatar at bounding box center [752, 147] width 27 height 27
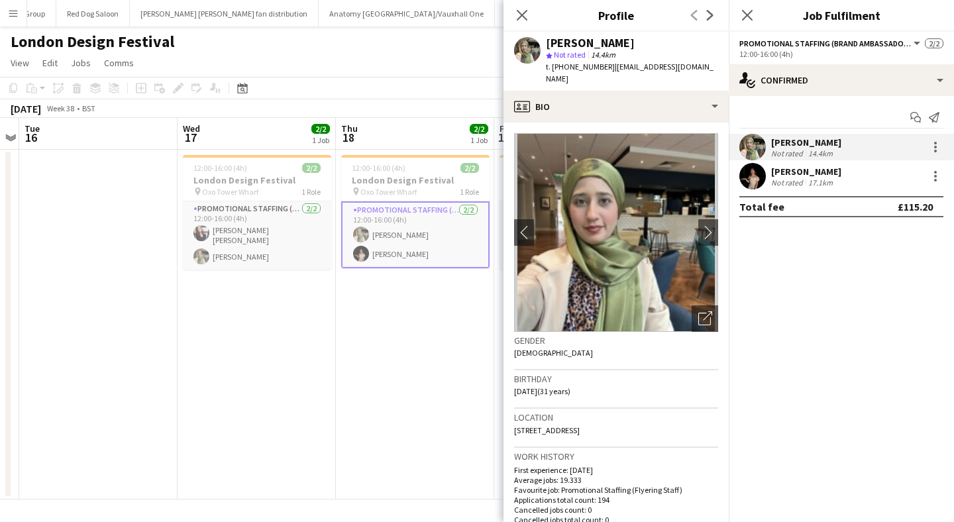
click at [757, 172] on app-user-avatar at bounding box center [752, 176] width 27 height 27
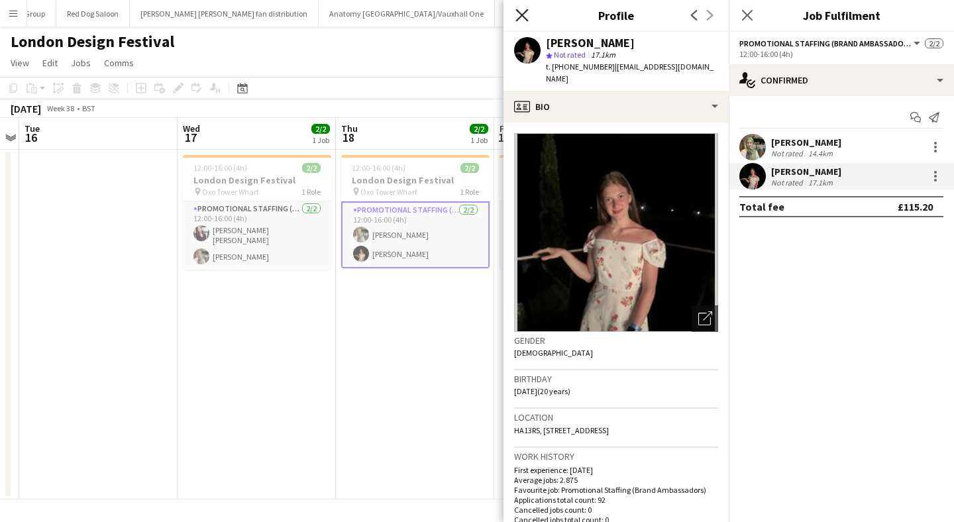
click at [520, 15] on icon "Close pop-in" at bounding box center [521, 15] width 13 height 13
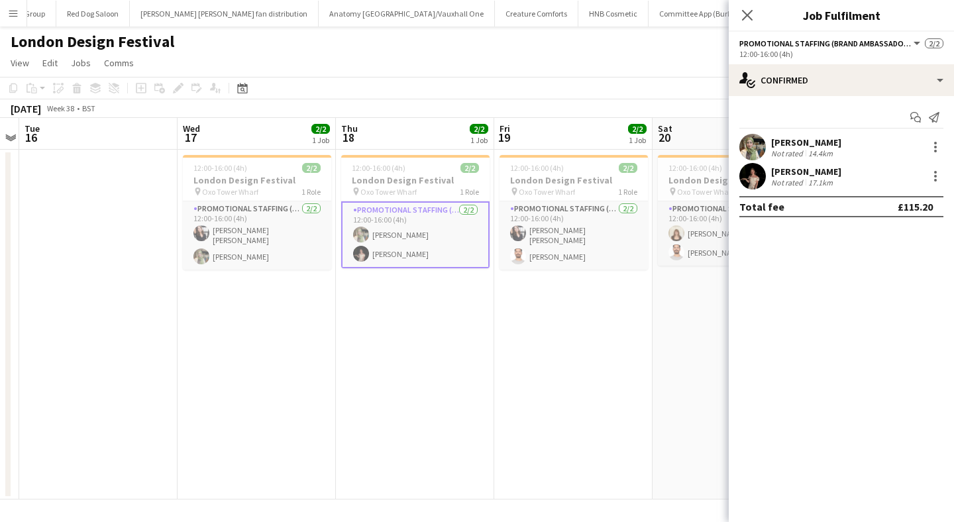
click at [458, 368] on app-date-cell "12:00-16:00 (4h) 2/2 London Design Festival pin Oxo Tower Wharf 1 Role Promotio…" at bounding box center [415, 325] width 158 height 350
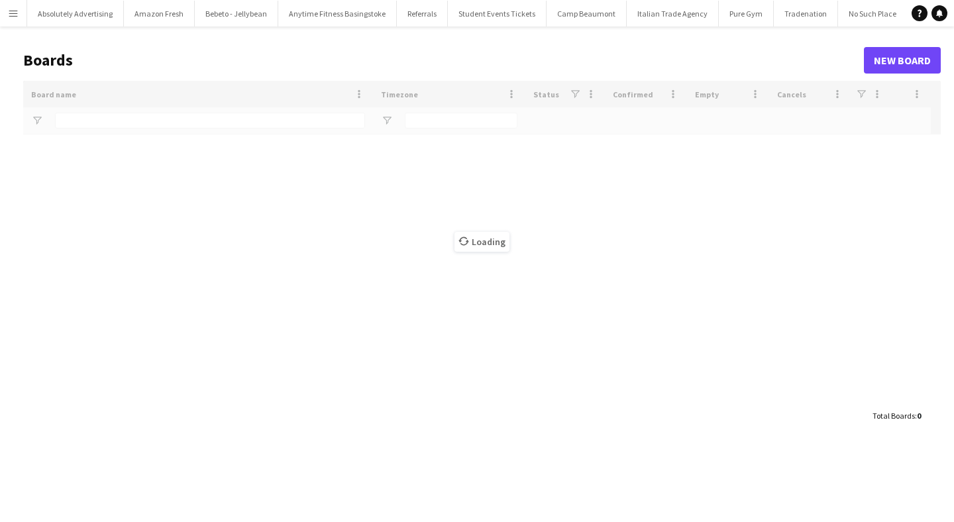
type input "*****"
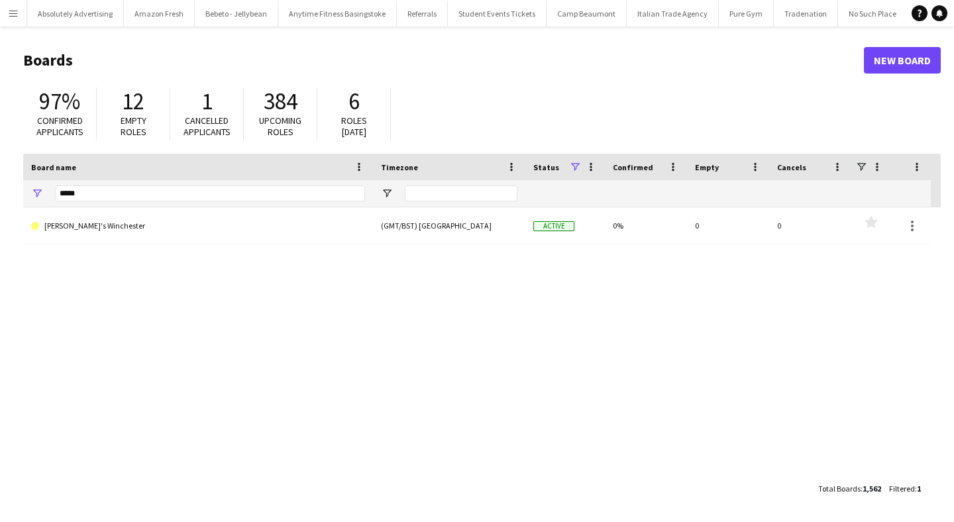
click at [3, 17] on button "Menu" at bounding box center [13, 13] width 27 height 27
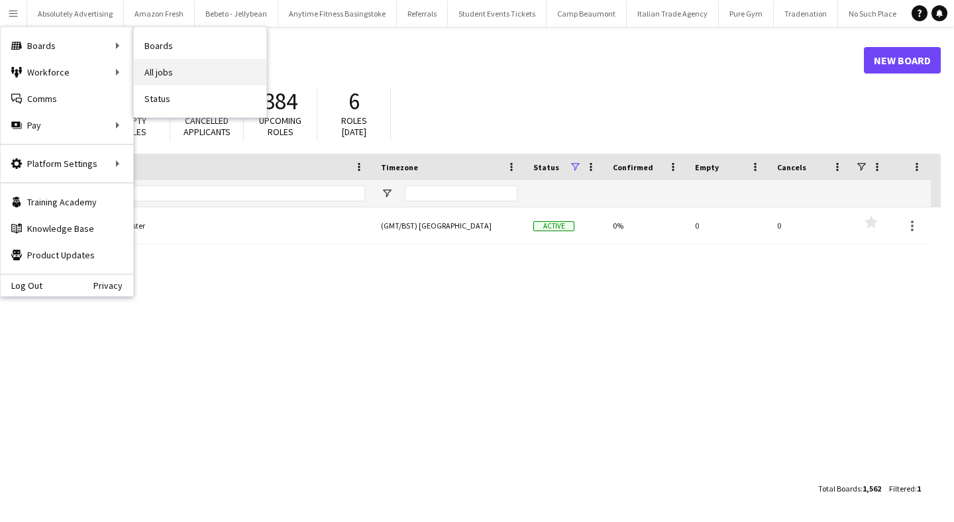
click at [171, 75] on link "All jobs" at bounding box center [200, 72] width 133 height 27
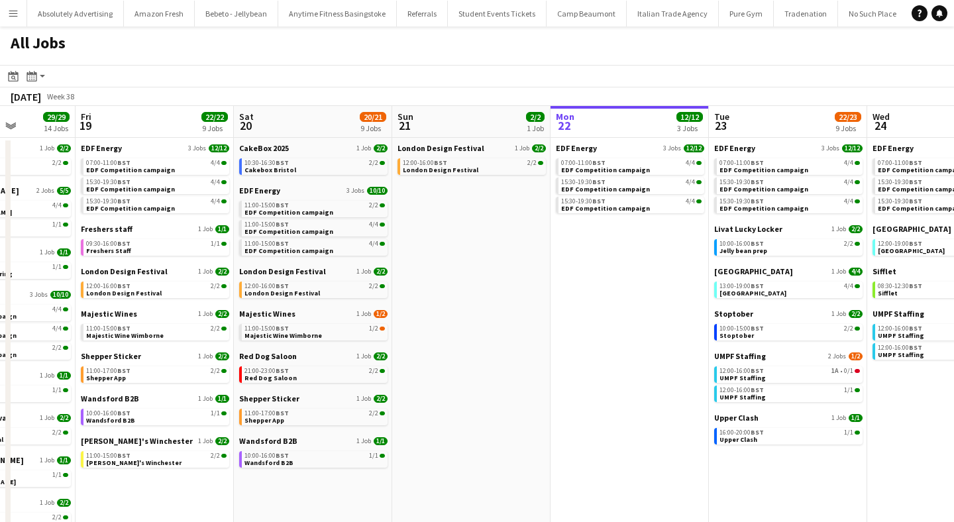
scroll to position [0, 394]
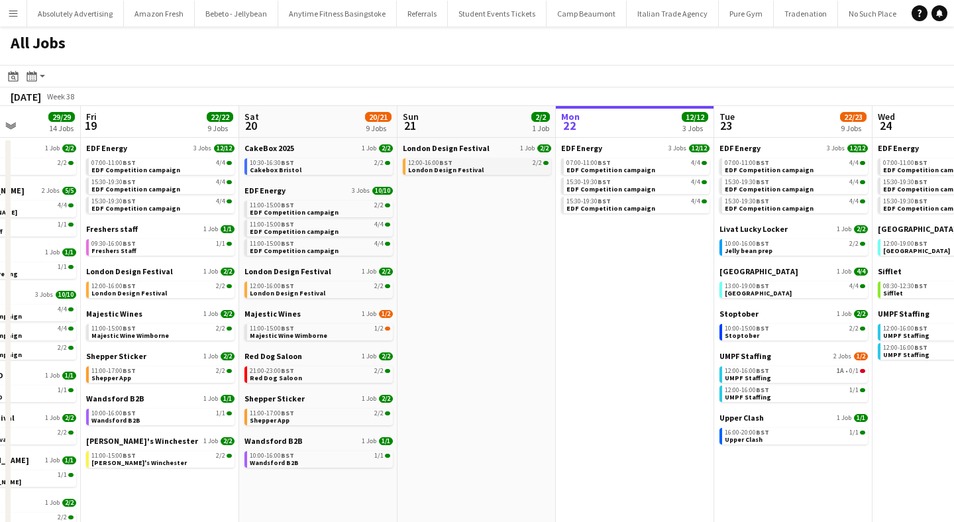
click at [440, 172] on span "London Design Festival" at bounding box center [446, 170] width 76 height 9
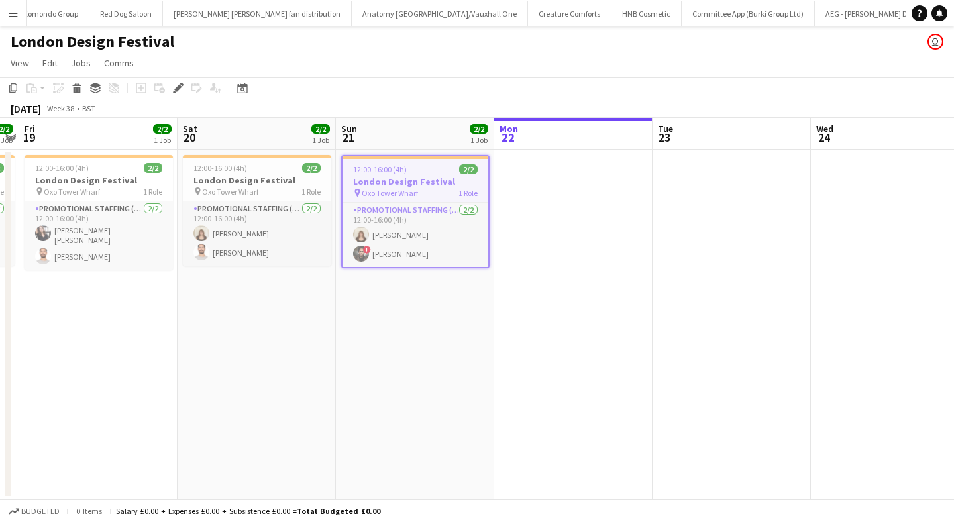
scroll to position [0, 47065]
